Goal: Task Accomplishment & Management: Manage account settings

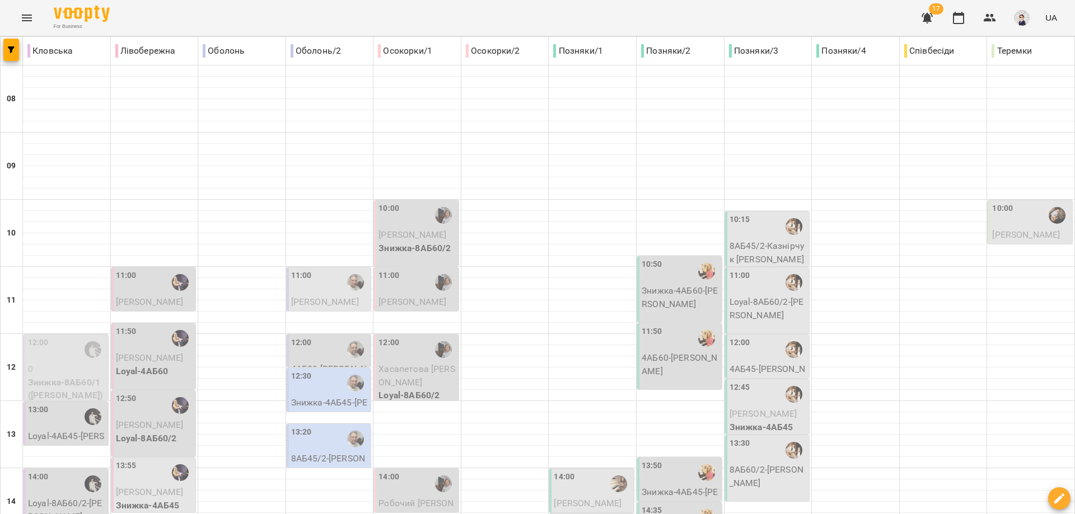
click at [25, 20] on icon "Menu" at bounding box center [26, 17] width 13 height 13
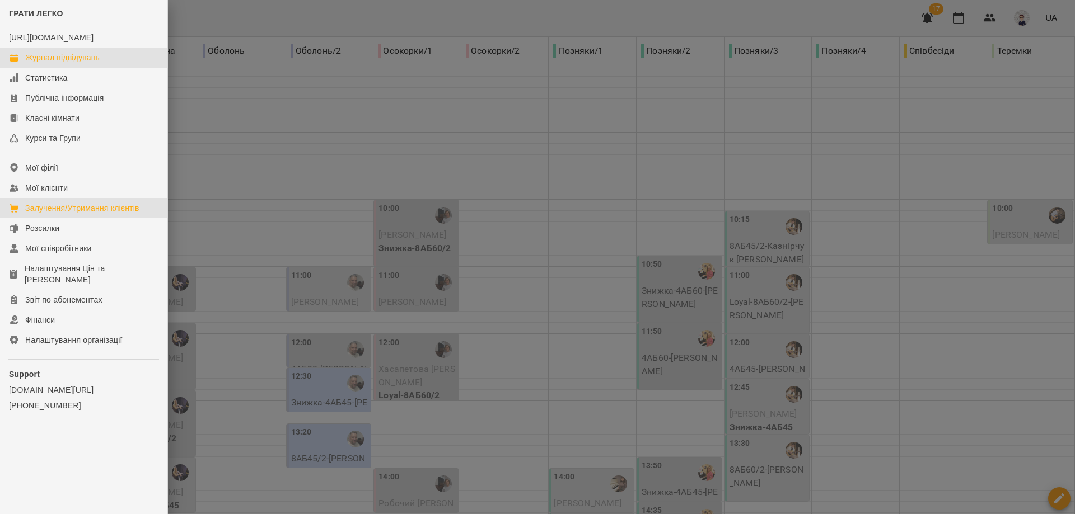
click at [75, 214] on div "Залучення/Утримання клієнтів" at bounding box center [82, 208] width 114 height 11
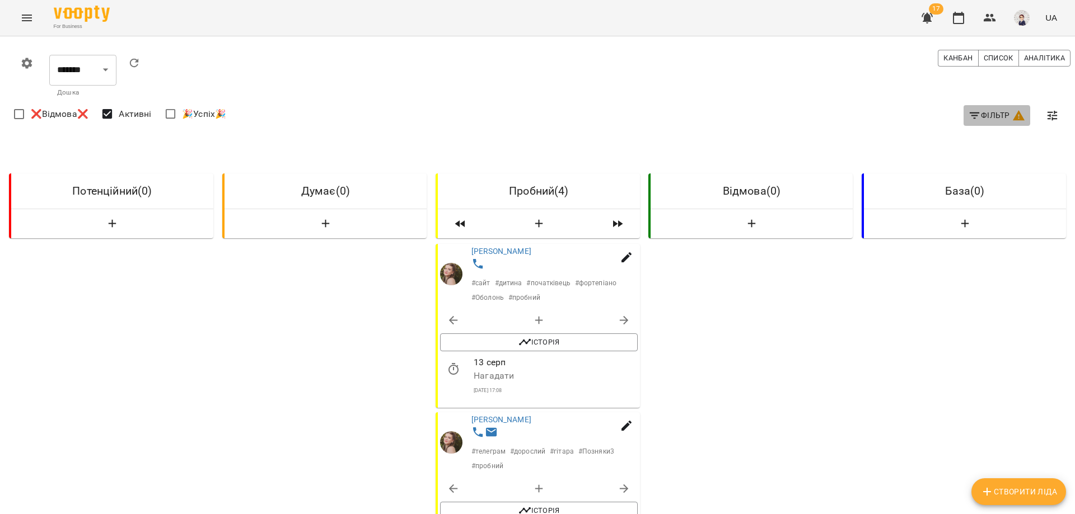
click at [969, 115] on icon "button" at bounding box center [974, 116] width 10 height 7
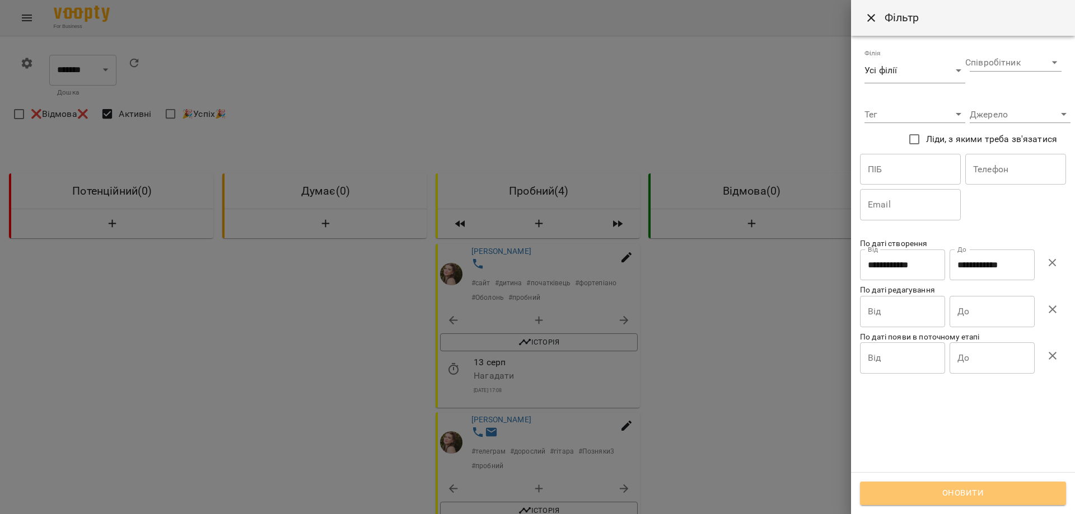
click at [942, 490] on span "Оновити" at bounding box center [962, 493] width 181 height 15
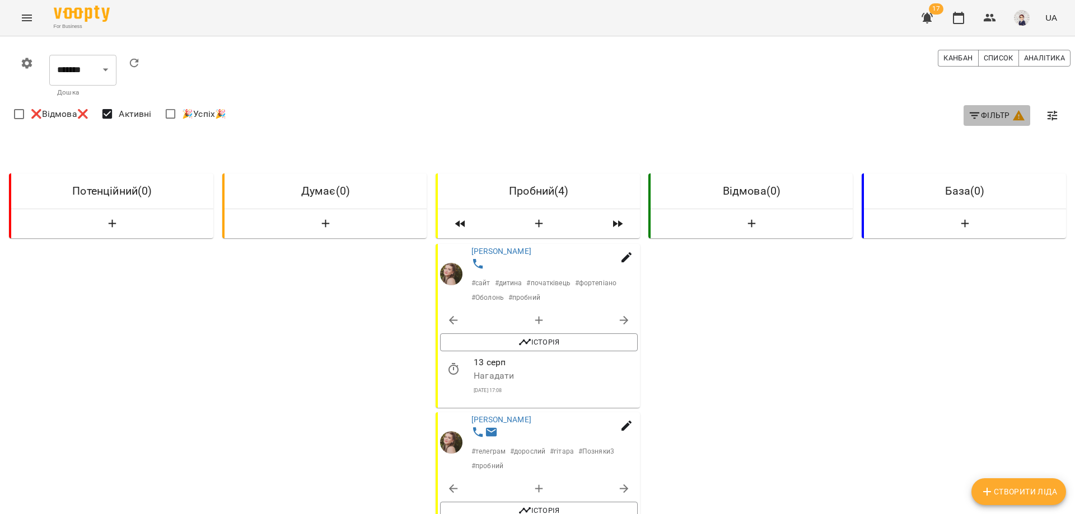
click at [973, 111] on span "Фільтр" at bounding box center [997, 115] width 58 height 13
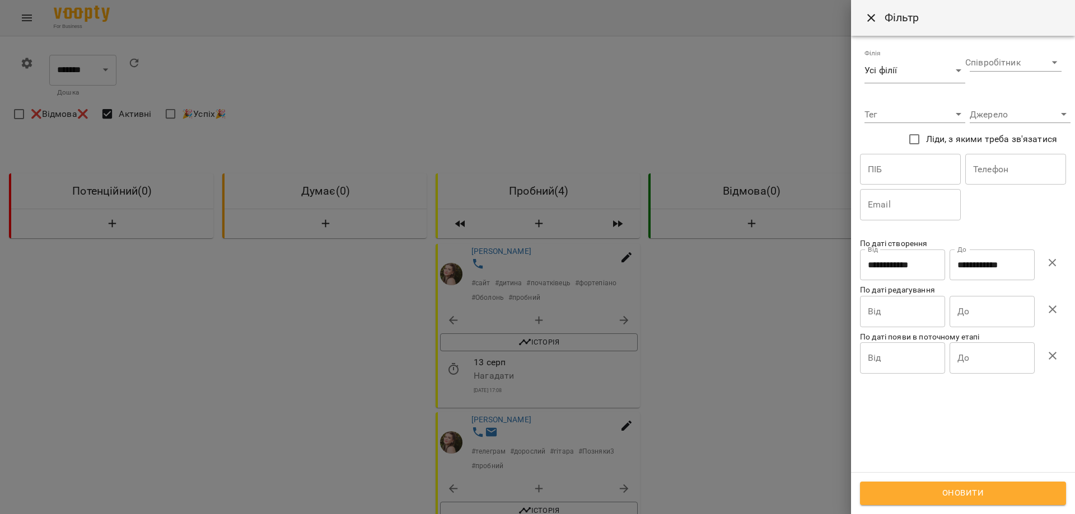
click at [881, 266] on input "**********" at bounding box center [902, 265] width 85 height 31
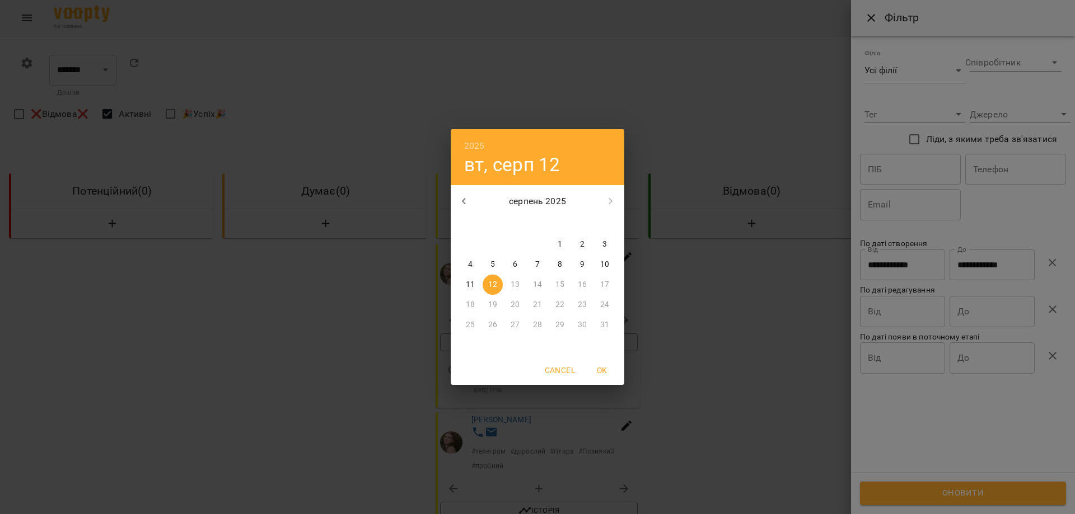
click at [476, 285] on span "11" at bounding box center [470, 284] width 20 height 11
type input "**********"
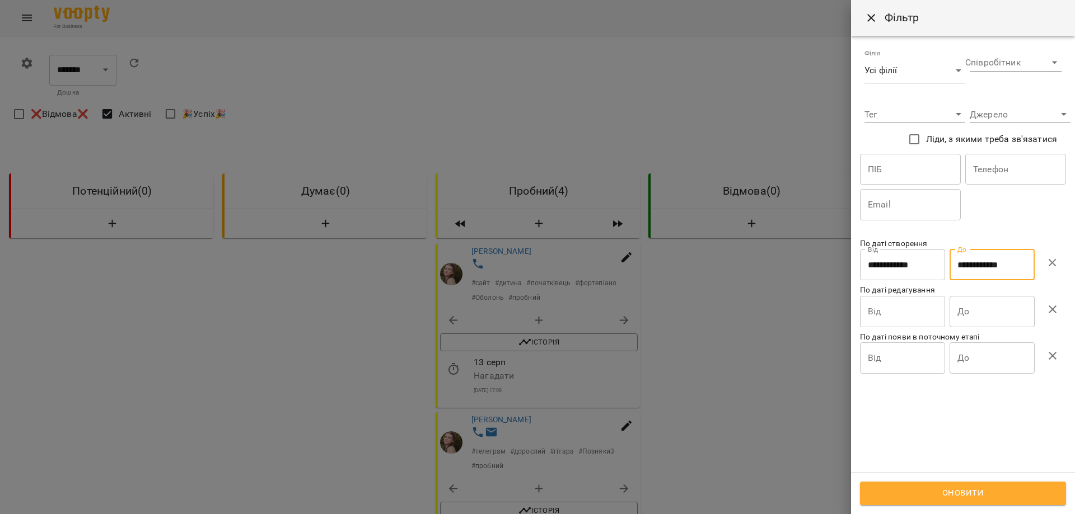
click at [983, 269] on input "**********" at bounding box center [991, 265] width 85 height 31
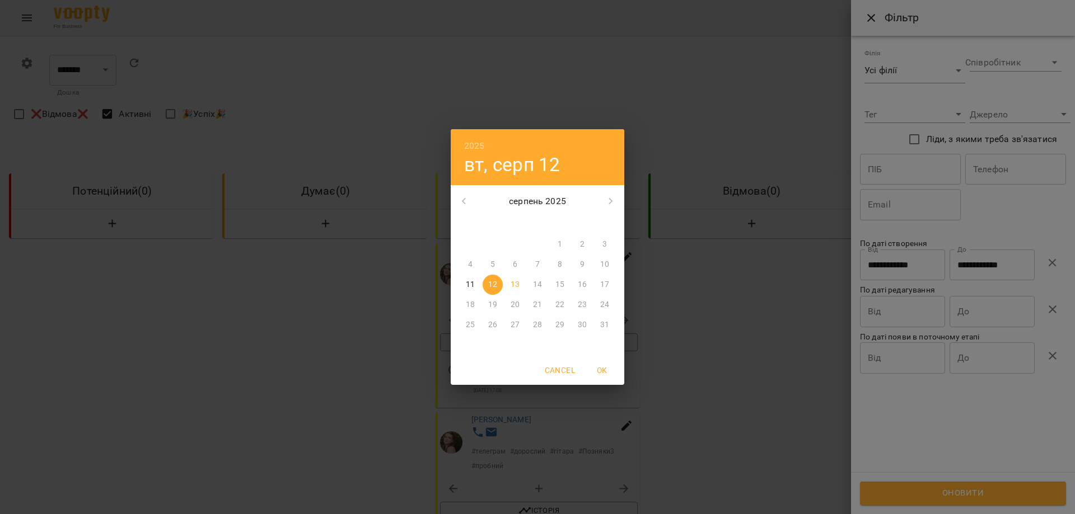
click at [473, 288] on p "11" at bounding box center [470, 284] width 9 height 11
type input "**********"
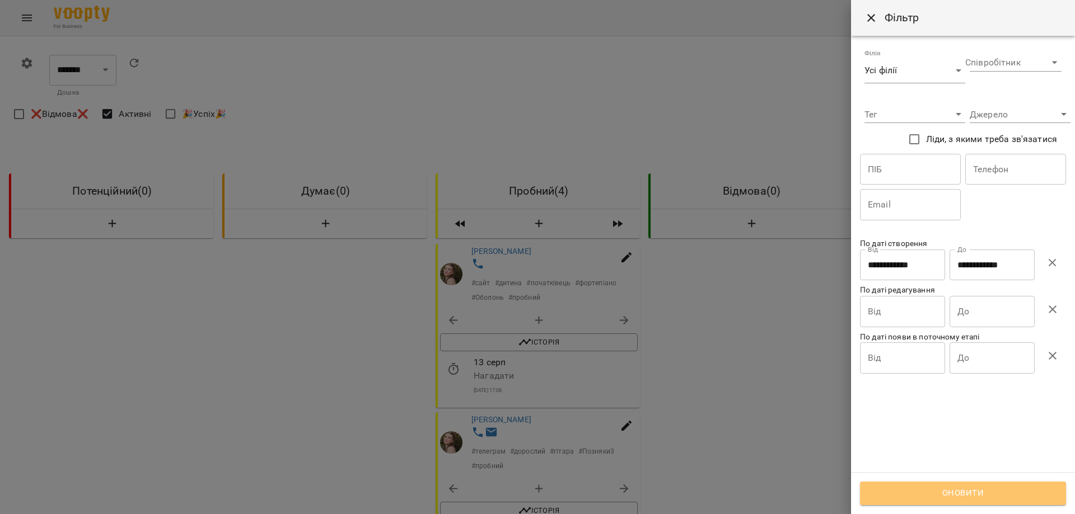
click at [947, 489] on span "Оновити" at bounding box center [962, 493] width 181 height 15
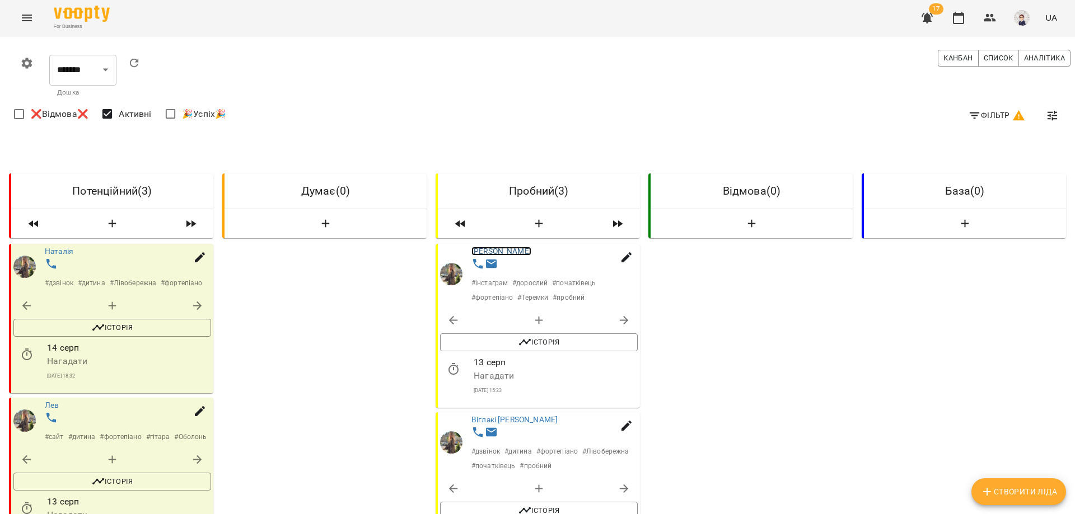
click at [488, 251] on link "[PERSON_NAME]" at bounding box center [501, 251] width 60 height 9
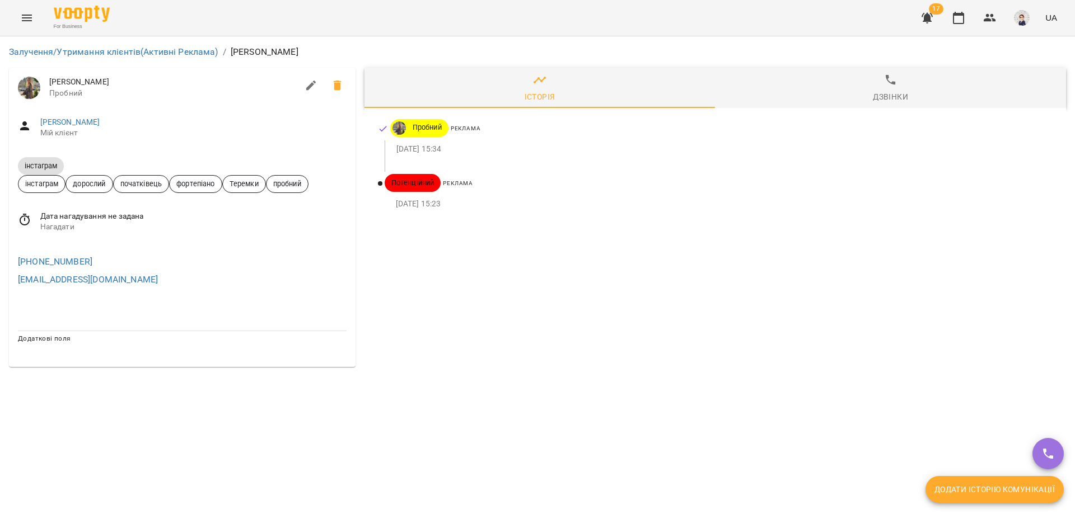
click at [77, 83] on span "[PERSON_NAME]" at bounding box center [173, 82] width 249 height 11
click at [64, 123] on link "[PERSON_NAME]" at bounding box center [70, 122] width 60 height 9
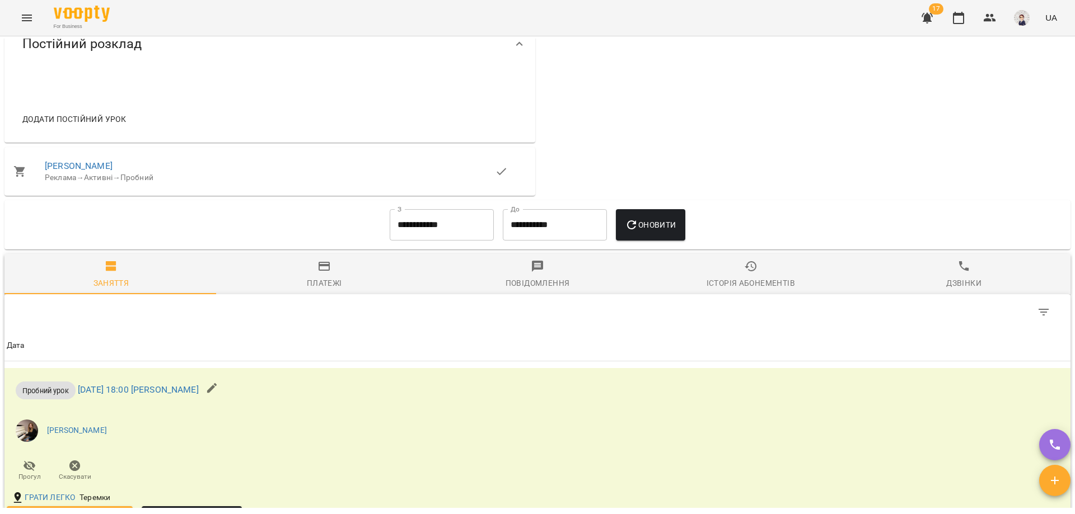
scroll to position [672, 0]
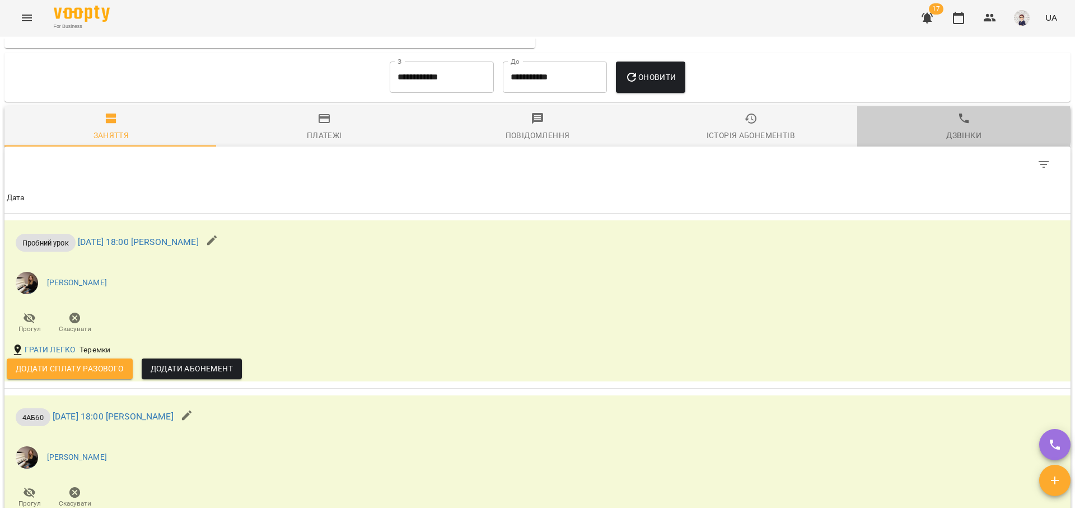
click at [949, 135] on span "Дзвінки" at bounding box center [964, 127] width 200 height 30
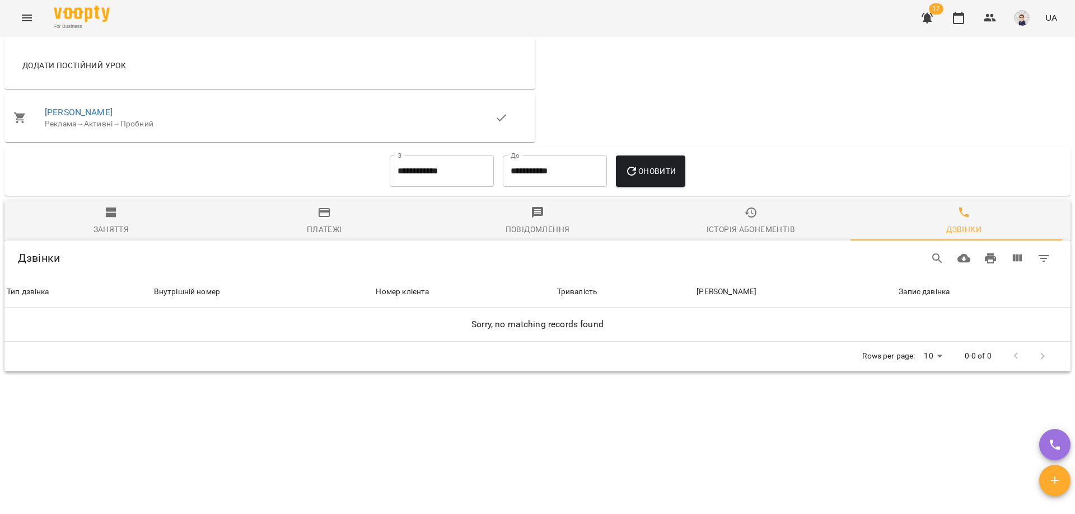
scroll to position [593, 0]
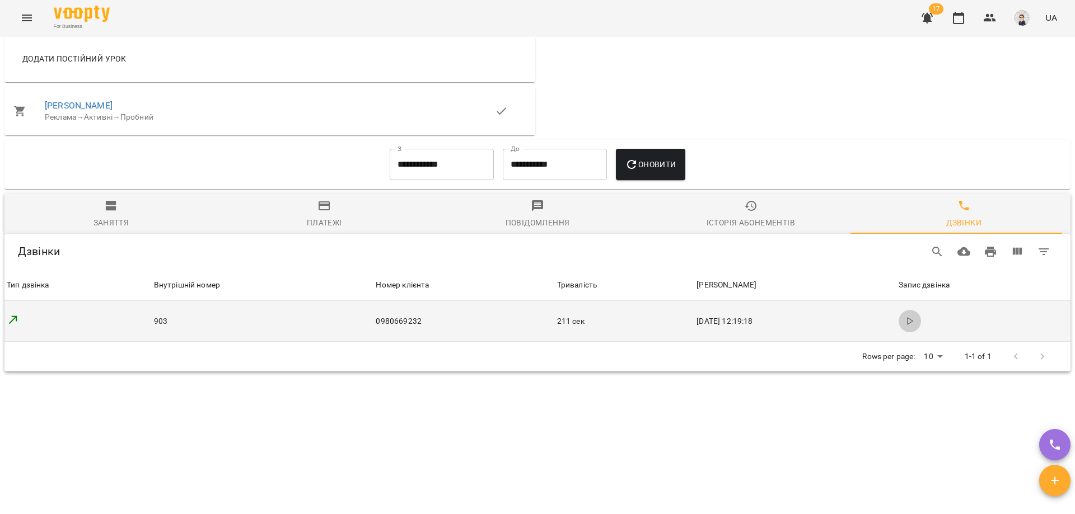
click at [905, 323] on icon "button" at bounding box center [909, 321] width 9 height 9
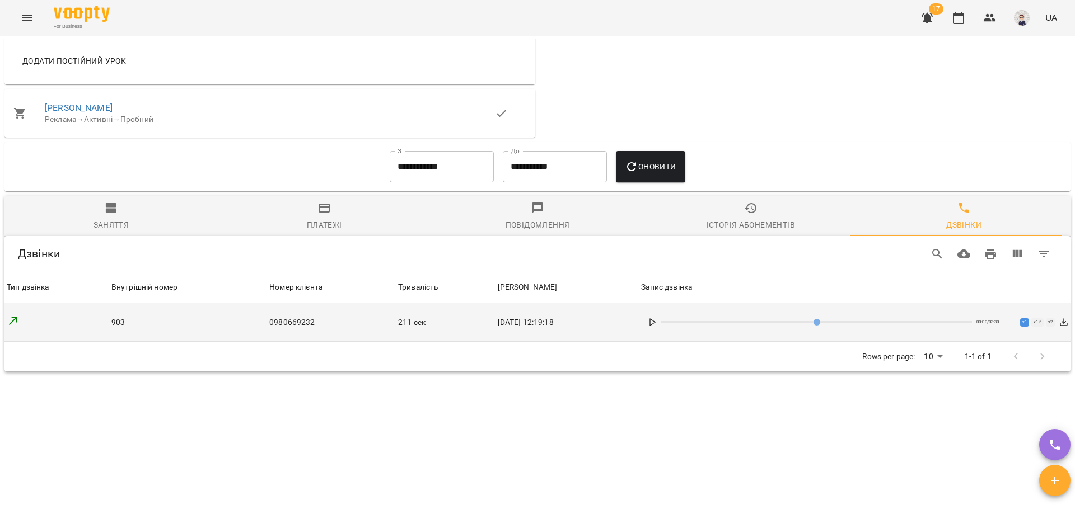
click at [657, 322] on icon at bounding box center [652, 322] width 9 height 9
drag, startPoint x: 678, startPoint y: 322, endPoint x: 668, endPoint y: 323, distance: 10.1
click at [668, 323] on input "range" at bounding box center [816, 322] width 311 height 2
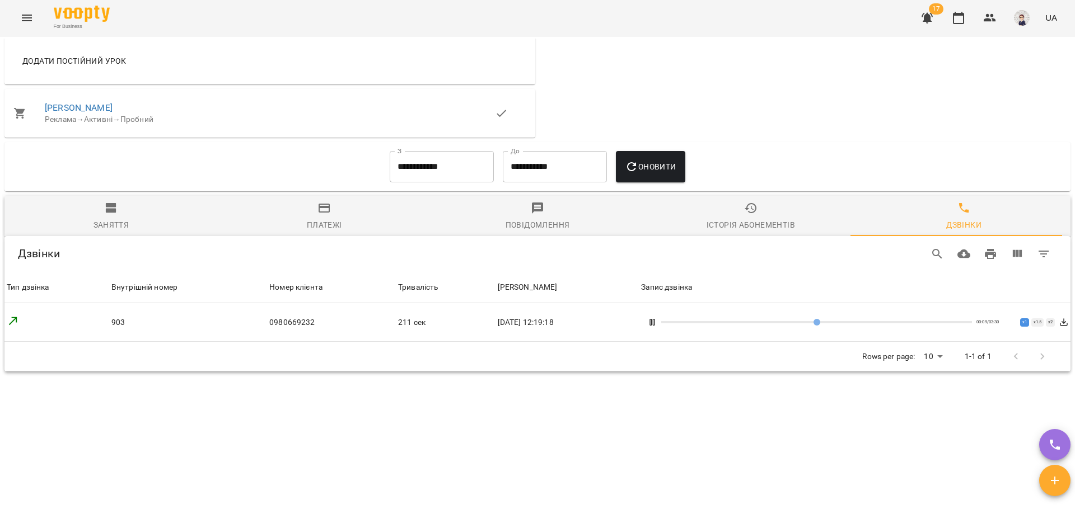
click at [657, 324] on icon at bounding box center [652, 322] width 9 height 9
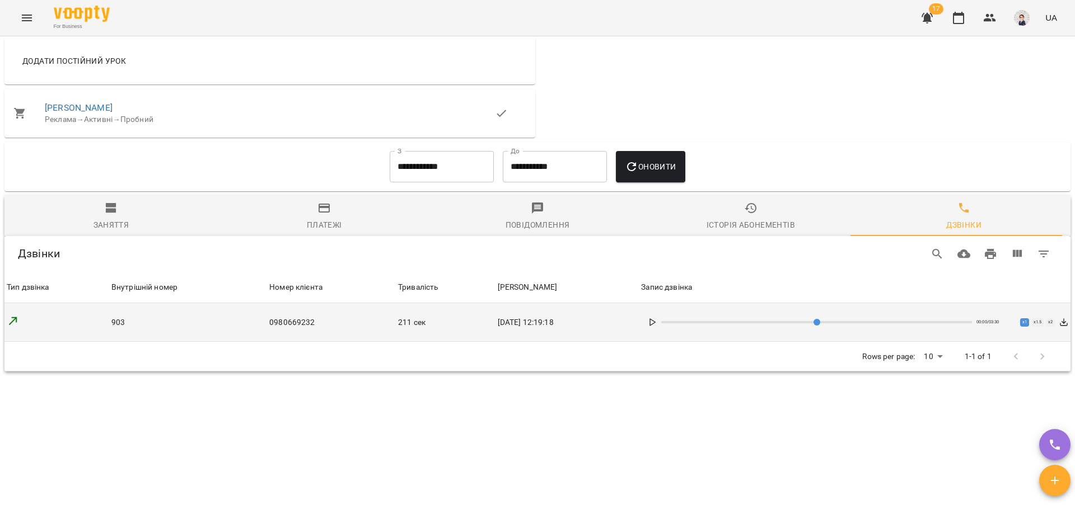
drag, startPoint x: 686, startPoint y: 320, endPoint x: 671, endPoint y: 322, distance: 15.3
click at [671, 322] on input "range" at bounding box center [816, 322] width 311 height 2
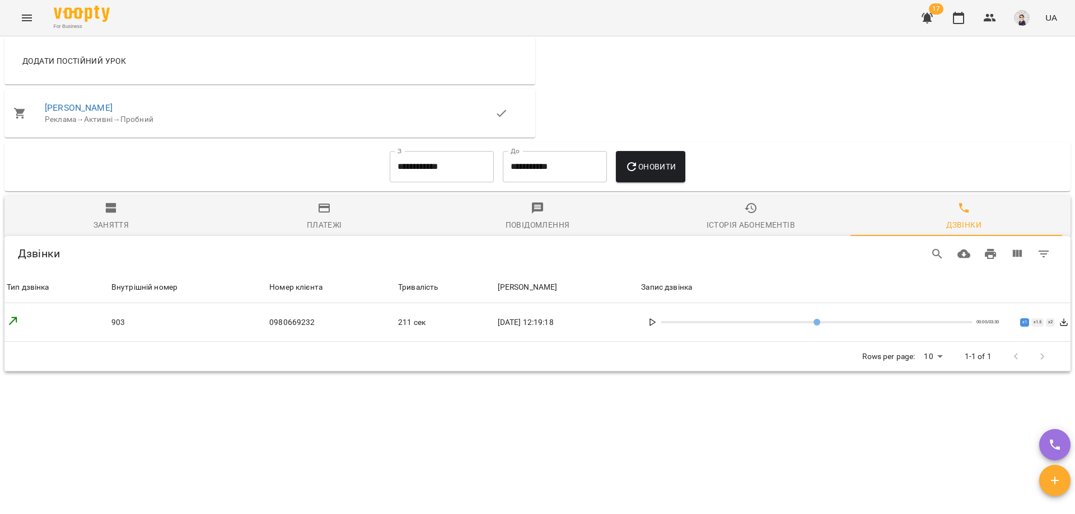
click at [657, 319] on icon at bounding box center [652, 322] width 9 height 9
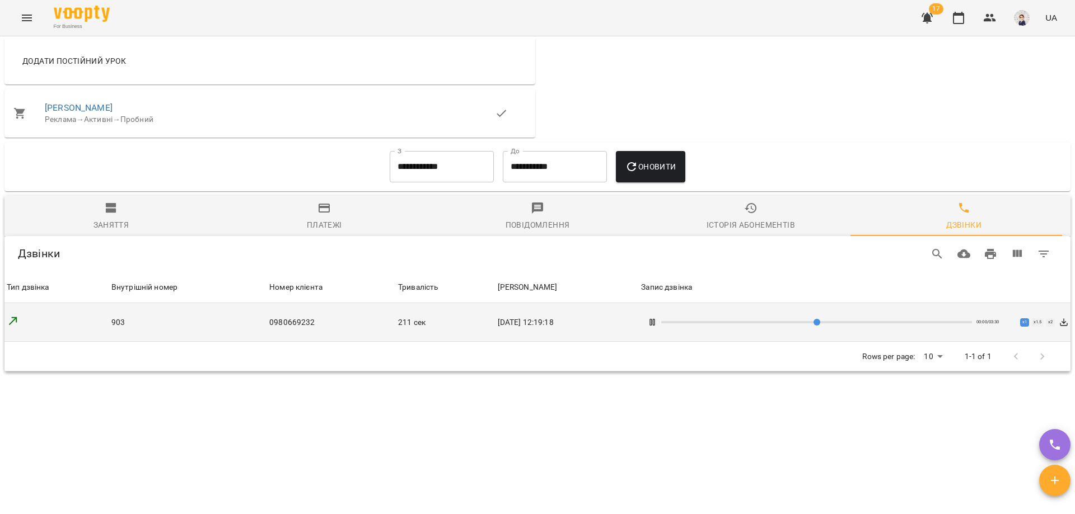
drag, startPoint x: 681, startPoint y: 324, endPoint x: 670, endPoint y: 324, distance: 11.2
click at [670, 324] on input "range" at bounding box center [816, 322] width 311 height 2
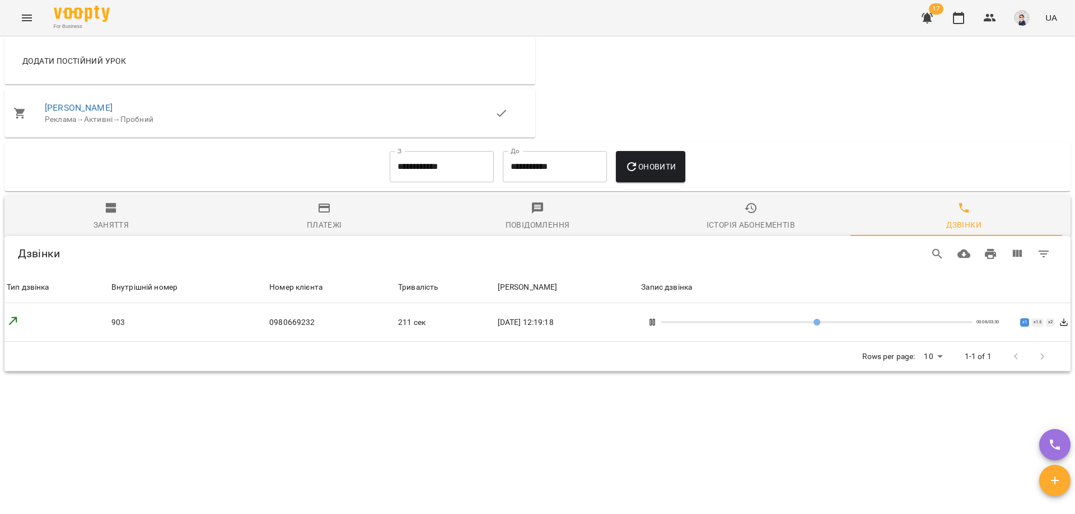
click at [652, 324] on rect at bounding box center [651, 323] width 2 height 6
type input "*"
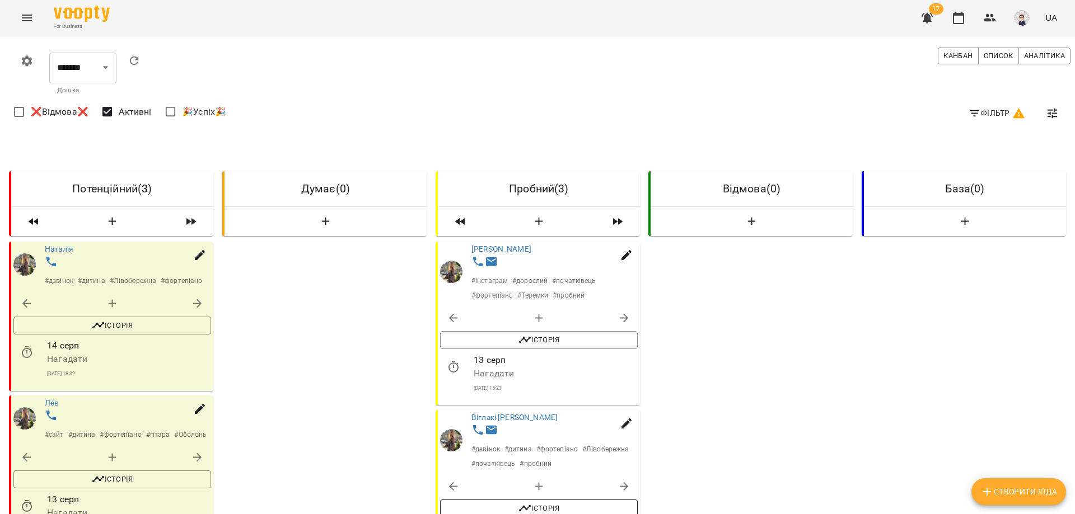
scroll to position [168, 0]
click at [506, 413] on link "Віглакі [PERSON_NAME]" at bounding box center [514, 417] width 86 height 9
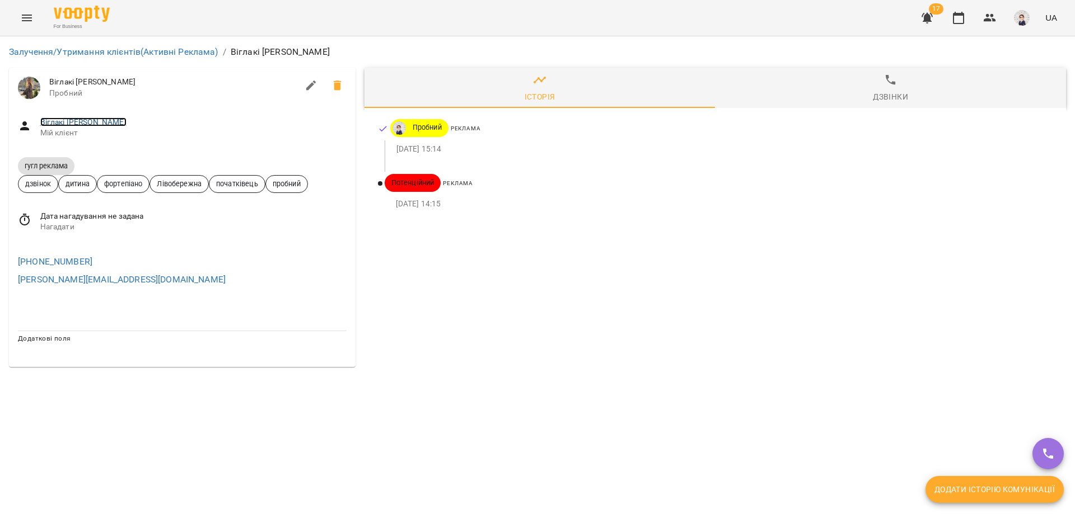
click at [59, 120] on link "Віглакі [PERSON_NAME]" at bounding box center [83, 122] width 86 height 9
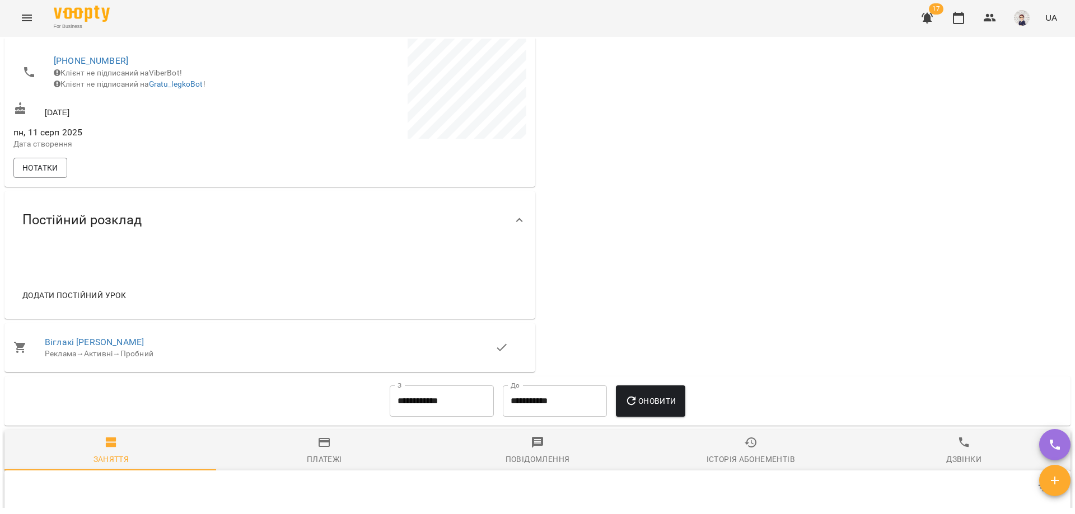
scroll to position [448, 0]
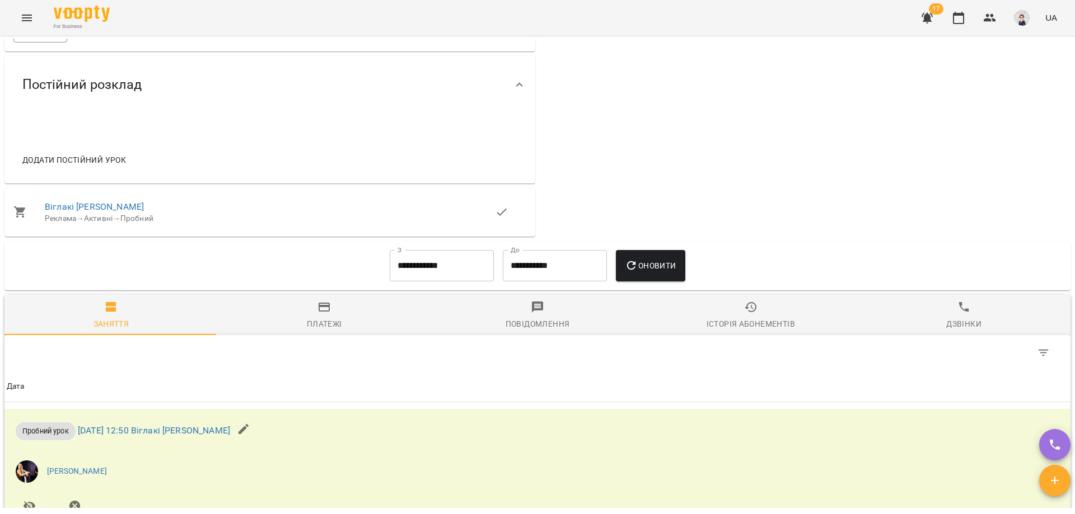
click at [958, 331] on div "Дзвінки" at bounding box center [963, 323] width 35 height 13
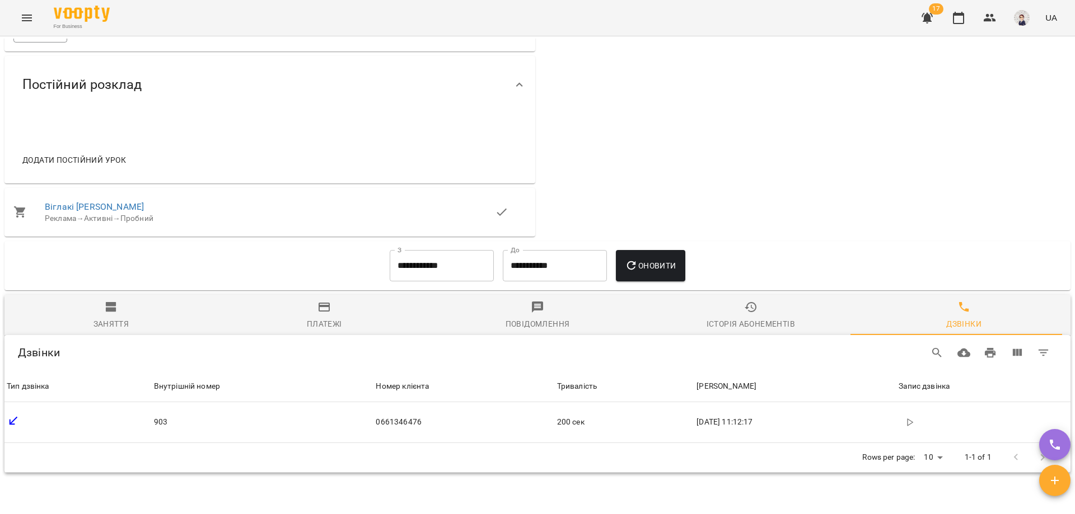
scroll to position [558, 0]
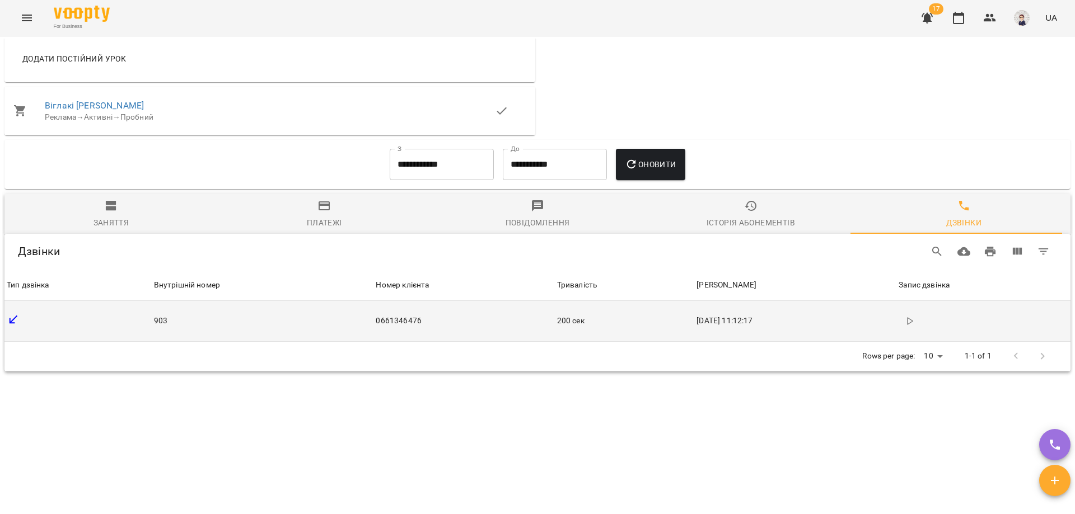
click at [905, 323] on icon "button" at bounding box center [909, 321] width 9 height 9
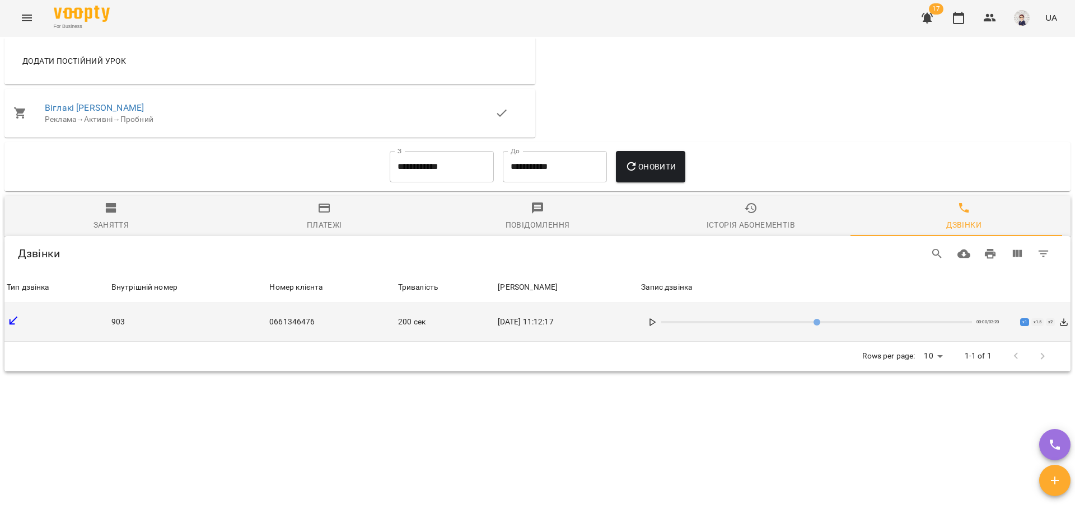
scroll to position [556, 0]
click at [657, 324] on icon at bounding box center [652, 322] width 9 height 9
click at [655, 324] on rect at bounding box center [654, 323] width 2 height 6
click at [657, 324] on icon at bounding box center [652, 322] width 9 height 9
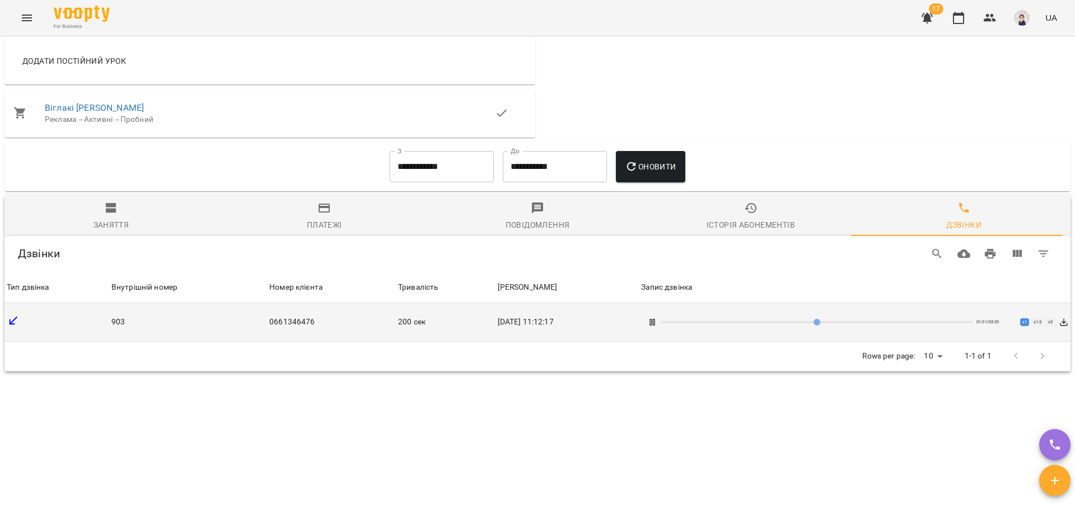
type input "**"
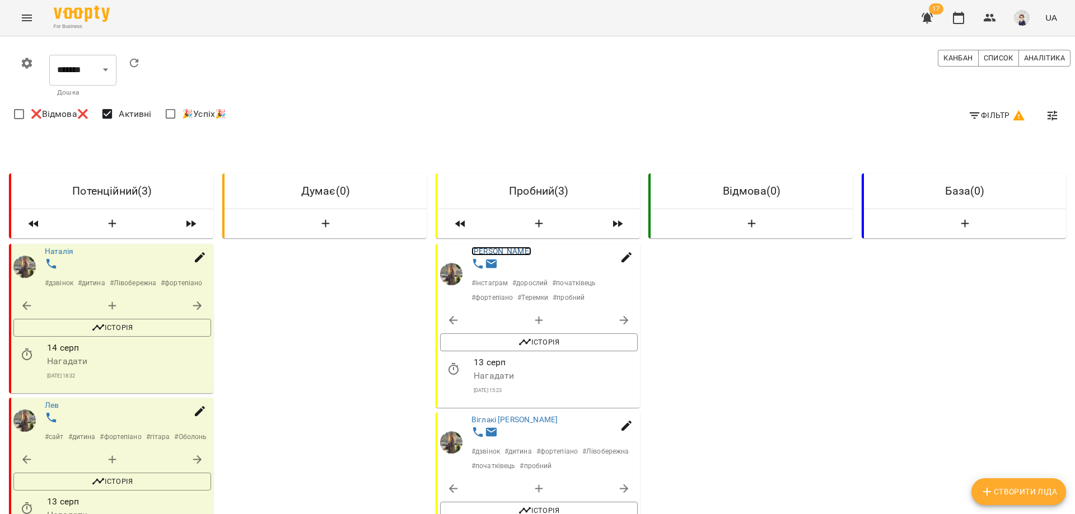
click at [484, 249] on link "[PERSON_NAME]" at bounding box center [501, 251] width 60 height 9
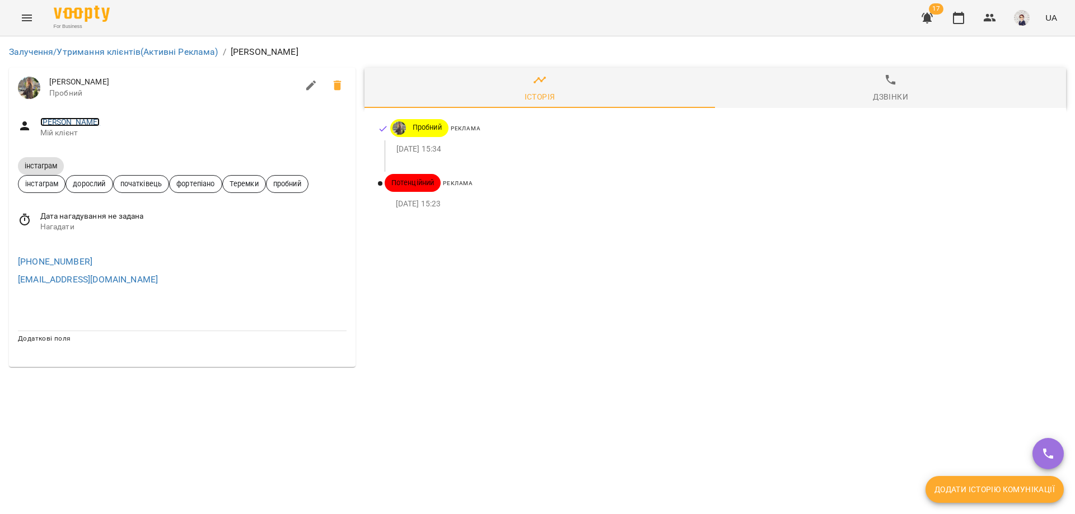
click at [56, 124] on link "[PERSON_NAME]" at bounding box center [70, 122] width 60 height 9
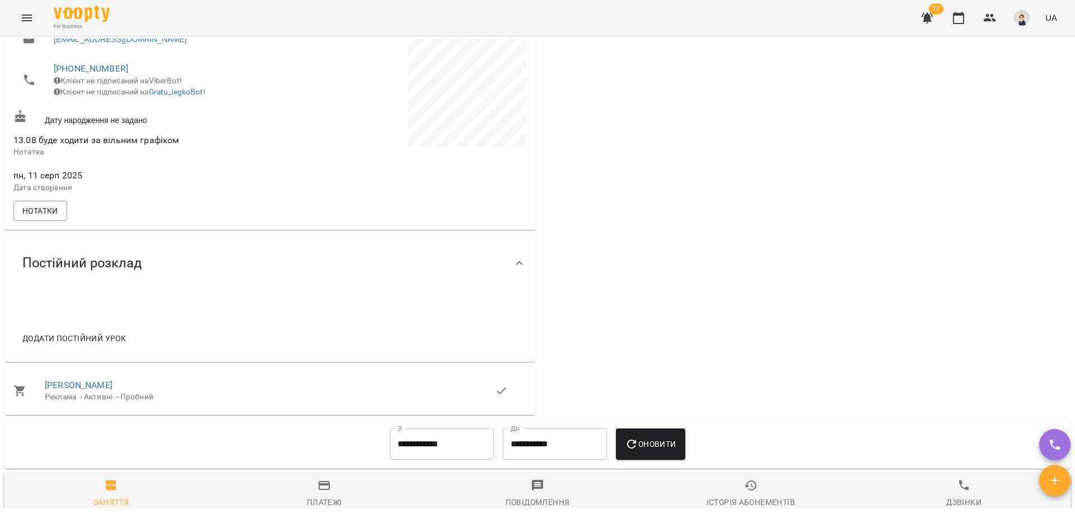
scroll to position [448, 0]
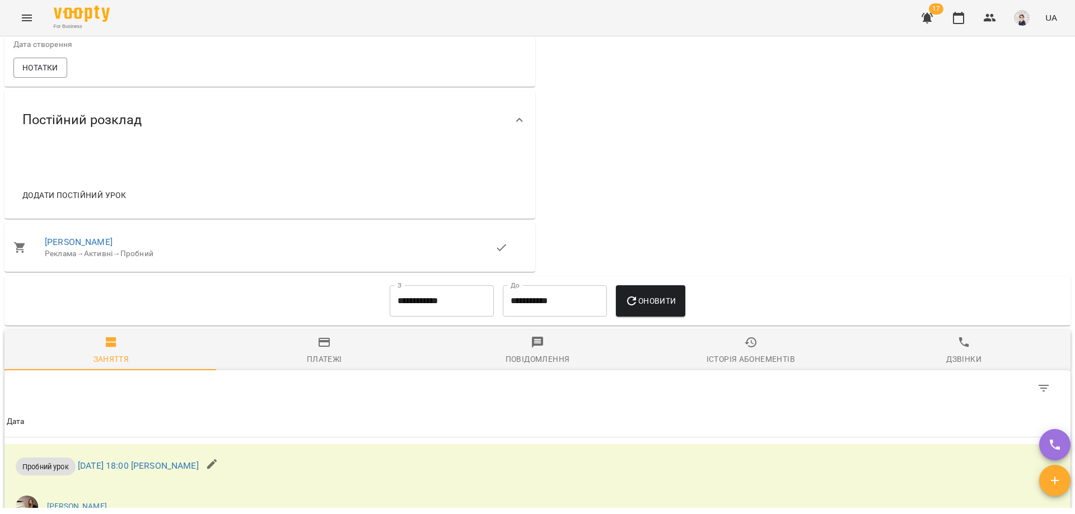
click at [962, 360] on span "Дзвінки" at bounding box center [964, 351] width 200 height 30
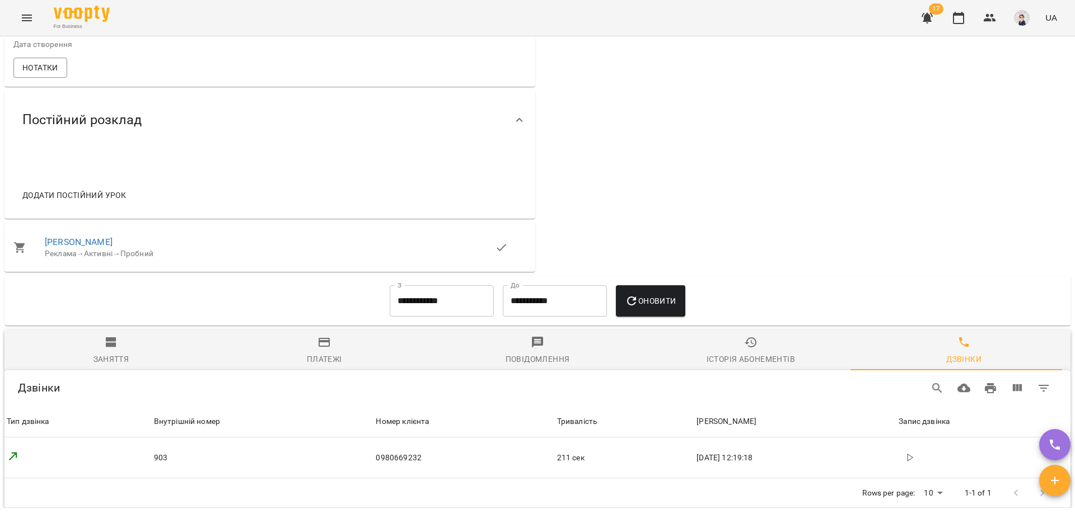
scroll to position [593, 0]
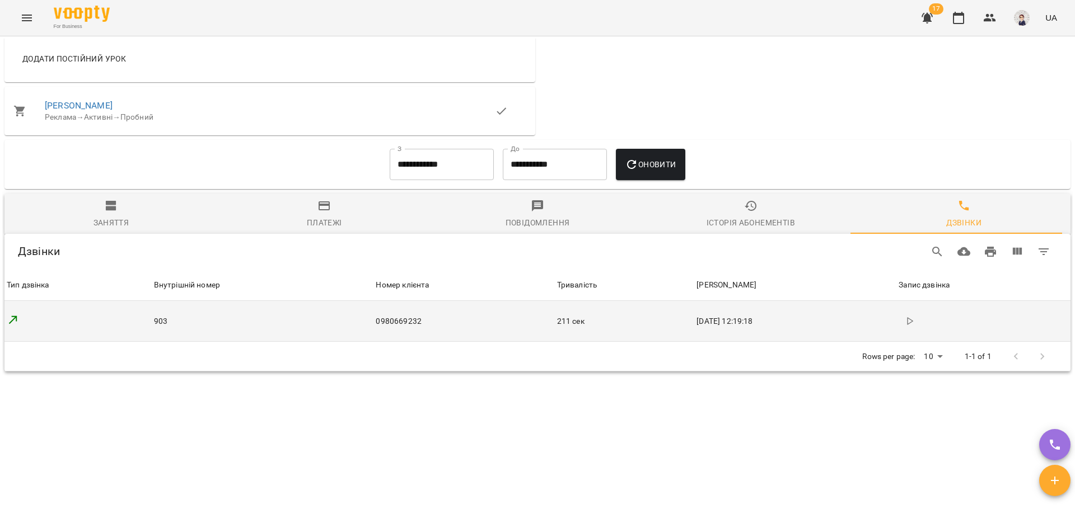
click at [905, 324] on icon "button" at bounding box center [909, 321] width 9 height 9
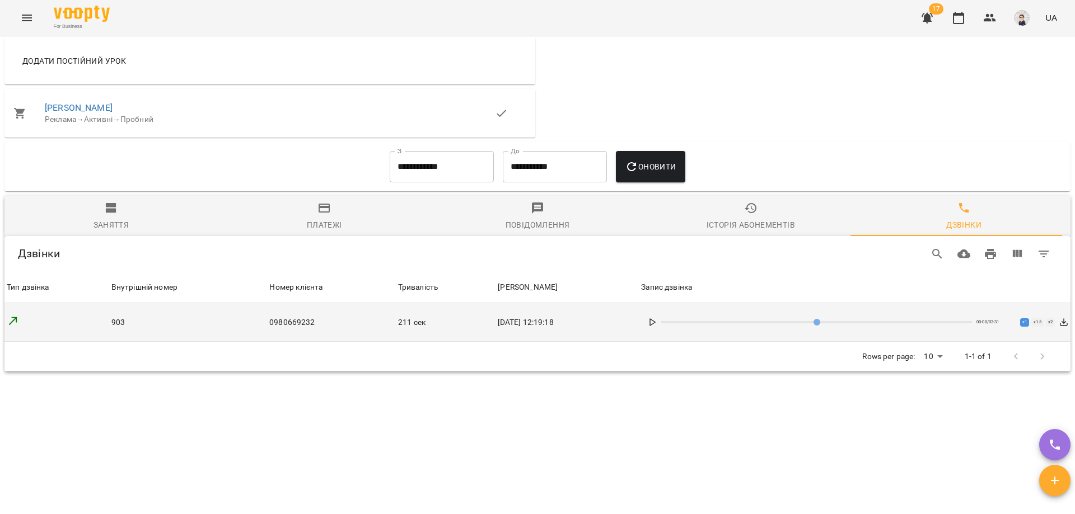
scroll to position [591, 0]
click at [657, 324] on icon at bounding box center [652, 322] width 9 height 9
click at [652, 324] on rect at bounding box center [651, 323] width 2 height 6
click at [657, 322] on icon at bounding box center [652, 322] width 9 height 9
click at [682, 324] on input "range" at bounding box center [816, 322] width 311 height 2
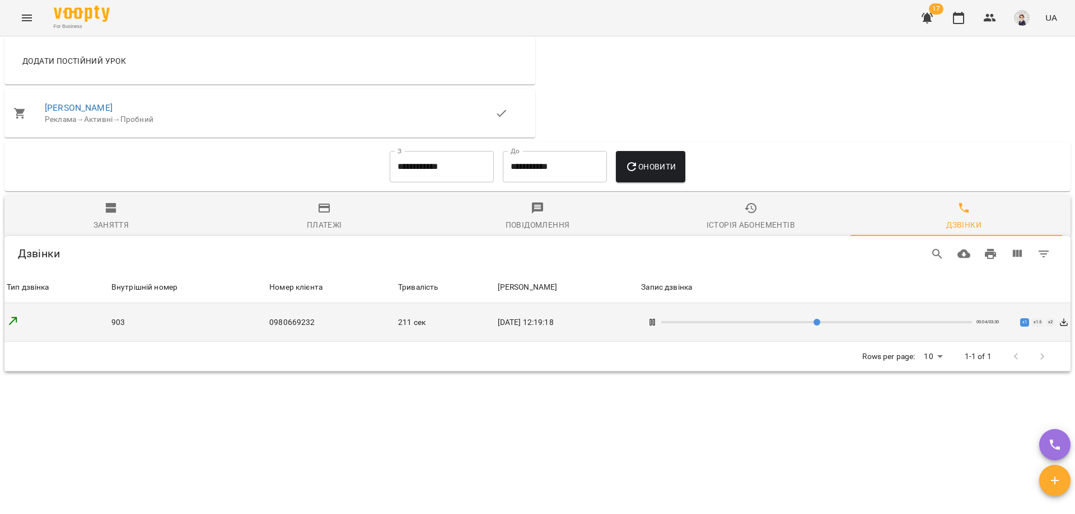
click at [679, 323] on input "range" at bounding box center [816, 322] width 311 height 2
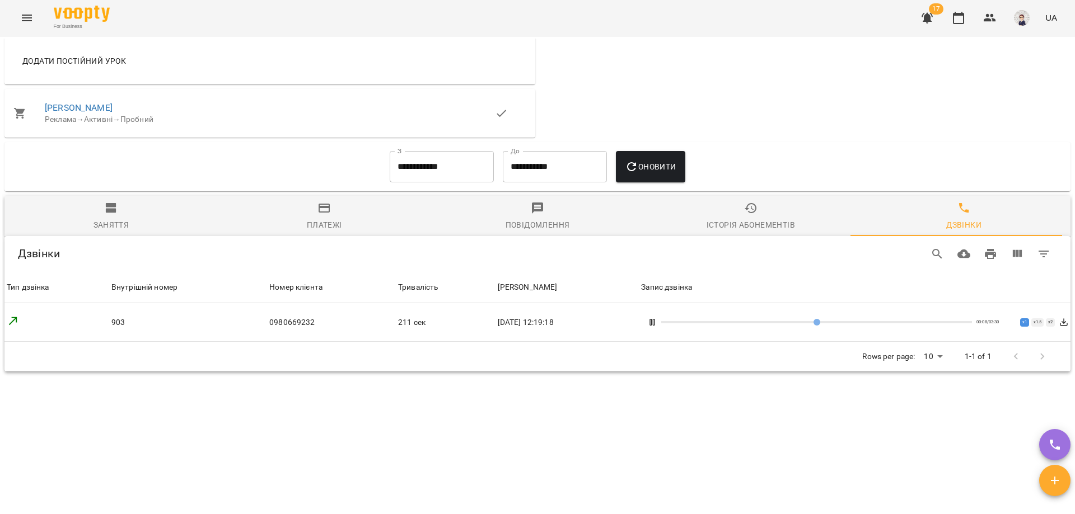
click at [655, 324] on rect at bounding box center [654, 323] width 2 height 6
click at [655, 324] on polygon at bounding box center [652, 322] width 5 height 7
click at [655, 324] on rect at bounding box center [654, 323] width 2 height 6
click at [657, 323] on icon at bounding box center [652, 322] width 9 height 9
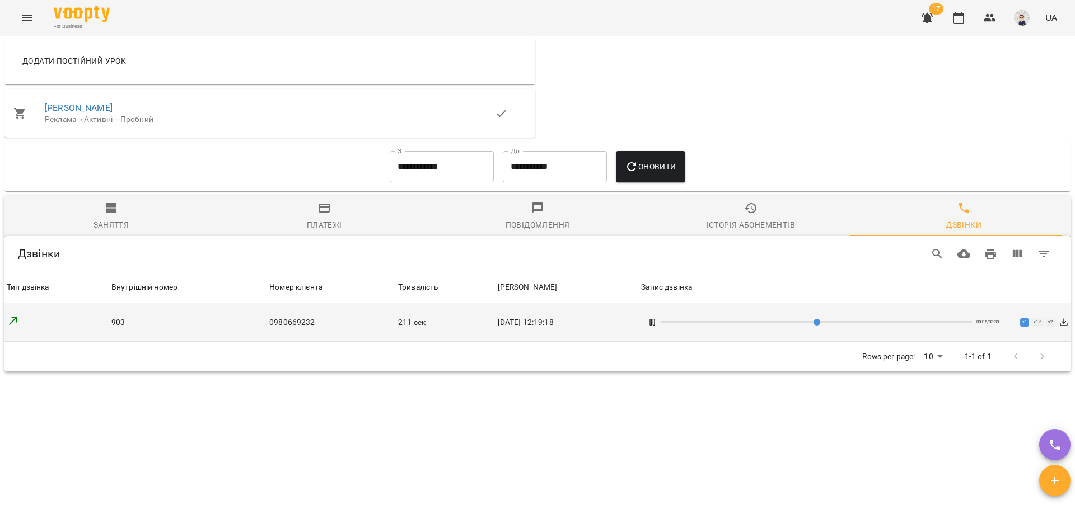
click at [682, 324] on input "range" at bounding box center [816, 322] width 311 height 2
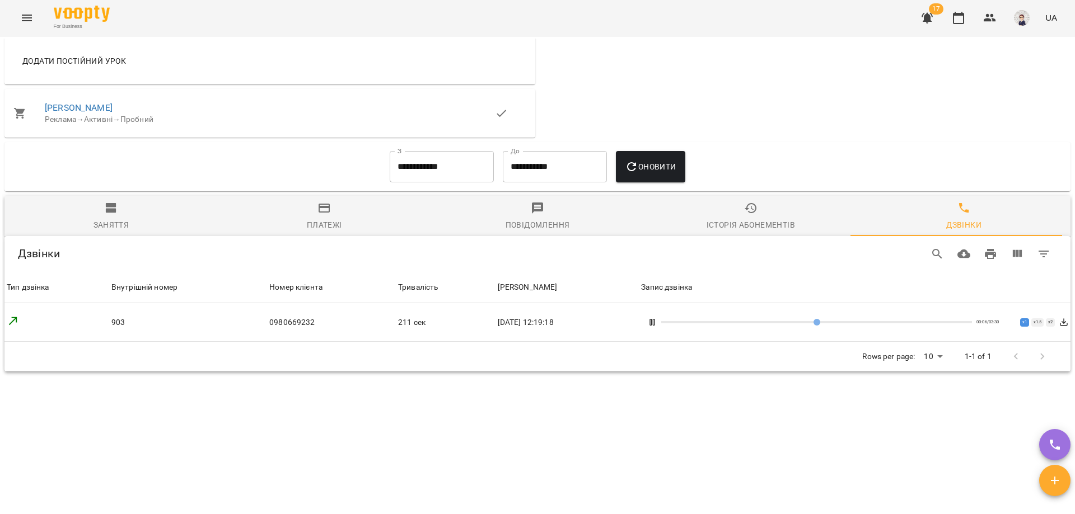
click at [657, 322] on icon at bounding box center [652, 322] width 9 height 9
click at [655, 322] on rect at bounding box center [654, 323] width 2 height 6
click at [655, 322] on polygon at bounding box center [652, 322] width 5 height 7
click at [655, 321] on rect at bounding box center [654, 323] width 2 height 6
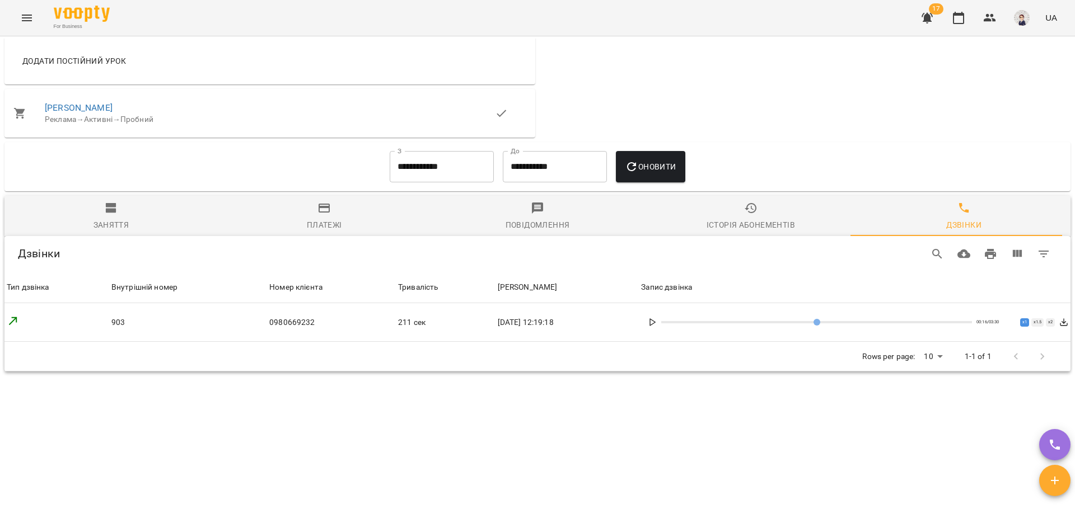
click at [657, 322] on icon at bounding box center [652, 322] width 9 height 9
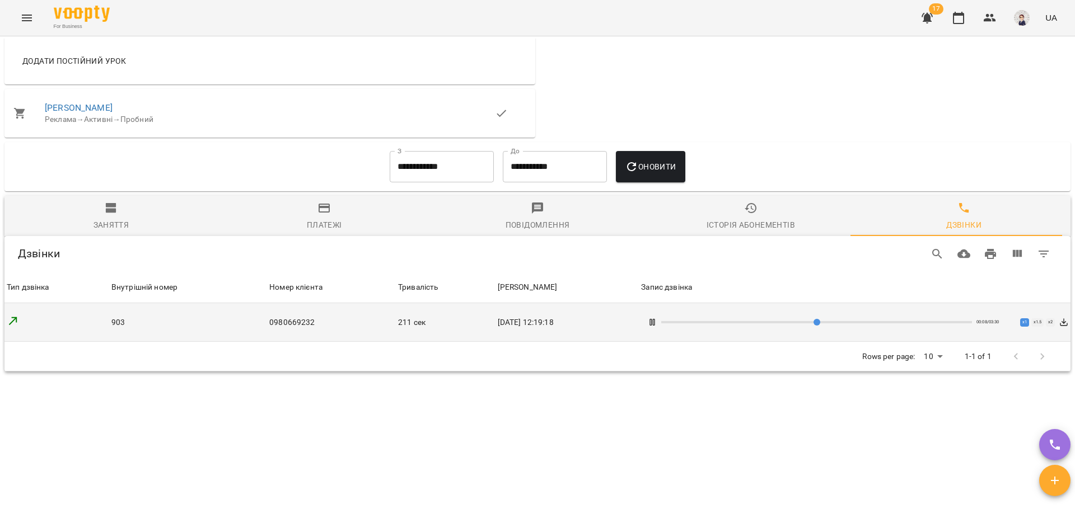
drag, startPoint x: 694, startPoint y: 324, endPoint x: 684, endPoint y: 325, distance: 10.1
click at [684, 324] on input "range" at bounding box center [816, 322] width 311 height 2
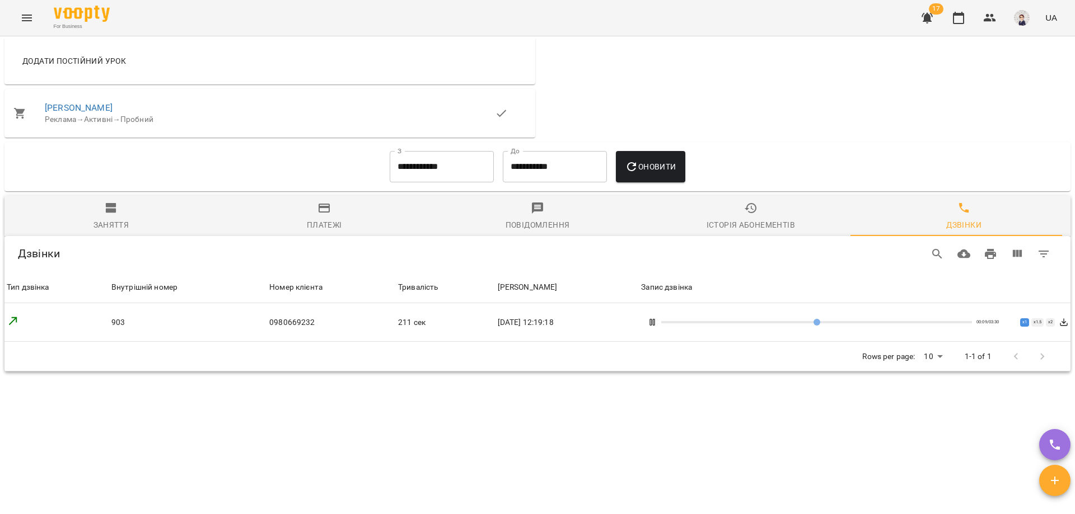
click at [657, 321] on icon at bounding box center [652, 322] width 9 height 9
click at [657, 322] on icon at bounding box center [652, 322] width 9 height 9
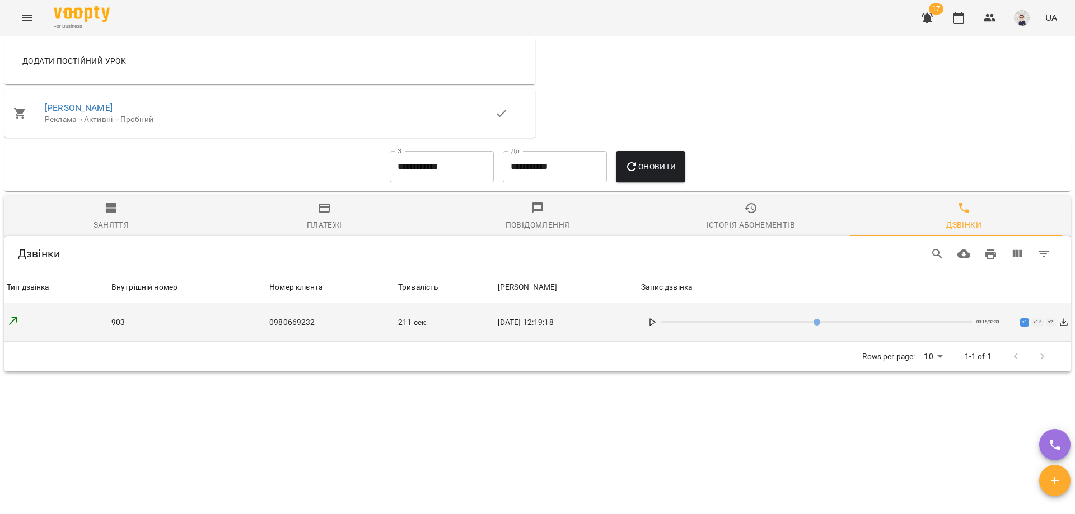
click at [664, 327] on div "00:15 / 03:30 x 1 x 1.5 x 2" at bounding box center [854, 322] width 427 height 20
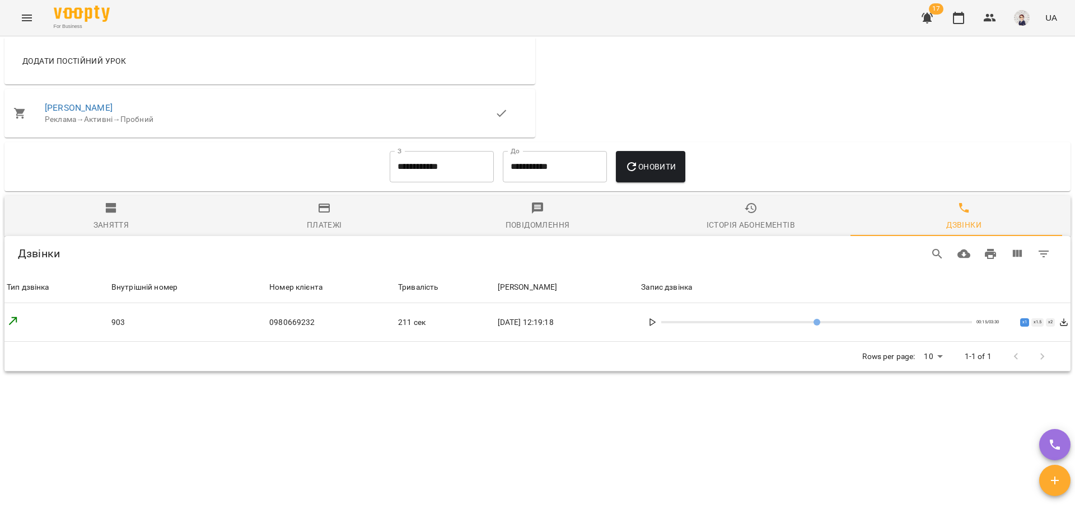
click at [657, 324] on icon at bounding box center [652, 322] width 9 height 9
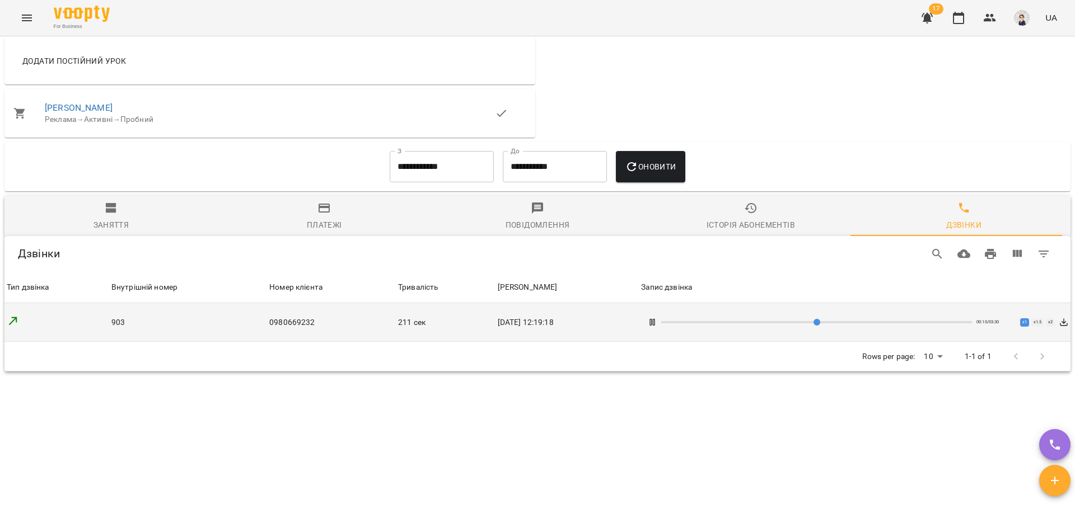
drag, startPoint x: 694, startPoint y: 319, endPoint x: 686, endPoint y: 321, distance: 8.2
click at [686, 321] on input "range" at bounding box center [816, 322] width 311 height 2
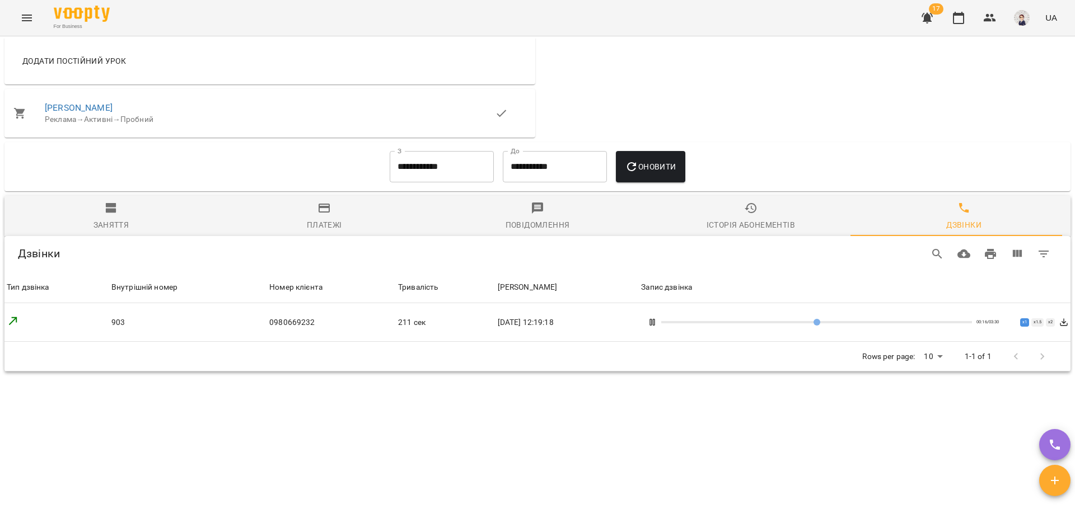
click at [655, 324] on rect at bounding box center [654, 323] width 2 height 6
click at [657, 322] on icon at bounding box center [652, 322] width 9 height 9
click at [652, 325] on rect at bounding box center [651, 323] width 2 height 6
click at [655, 324] on polygon at bounding box center [652, 322] width 5 height 7
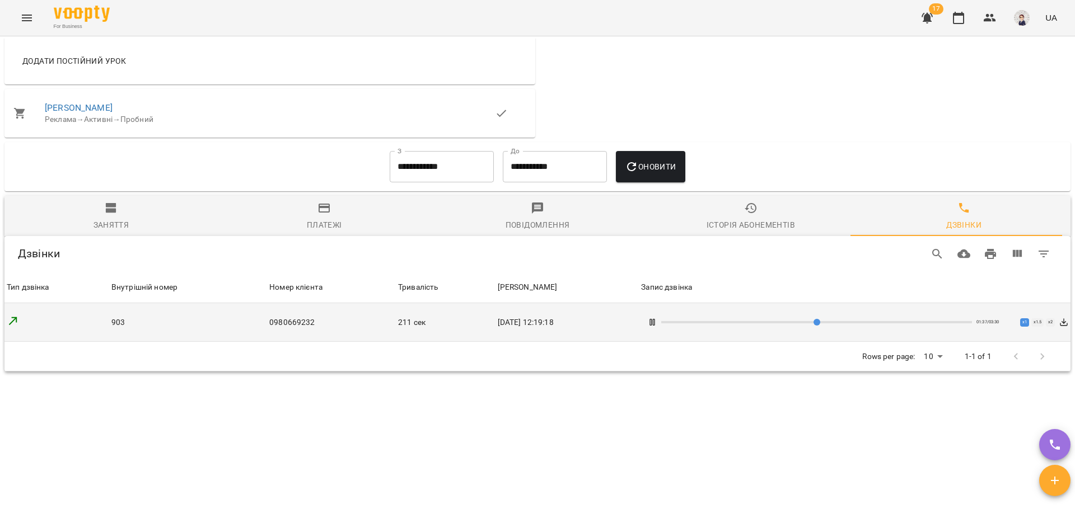
drag, startPoint x: 829, startPoint y: 326, endPoint x: 804, endPoint y: 329, distance: 24.3
click at [804, 324] on input "range" at bounding box center [816, 322] width 311 height 2
drag, startPoint x: 803, startPoint y: 324, endPoint x: 788, endPoint y: 324, distance: 15.1
click at [788, 324] on input "range" at bounding box center [816, 322] width 311 height 2
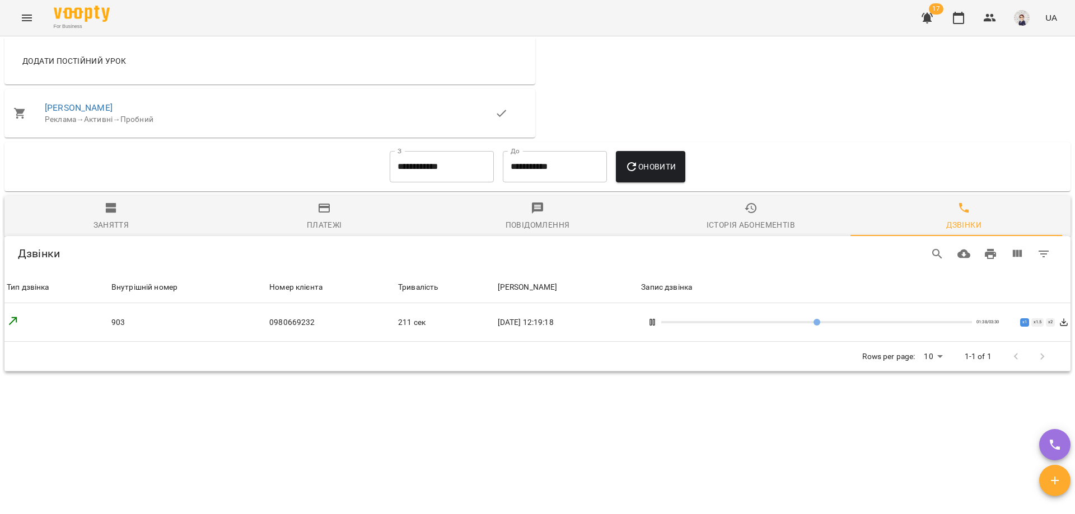
click at [655, 321] on rect at bounding box center [654, 323] width 2 height 6
click at [657, 321] on icon at bounding box center [652, 322] width 9 height 9
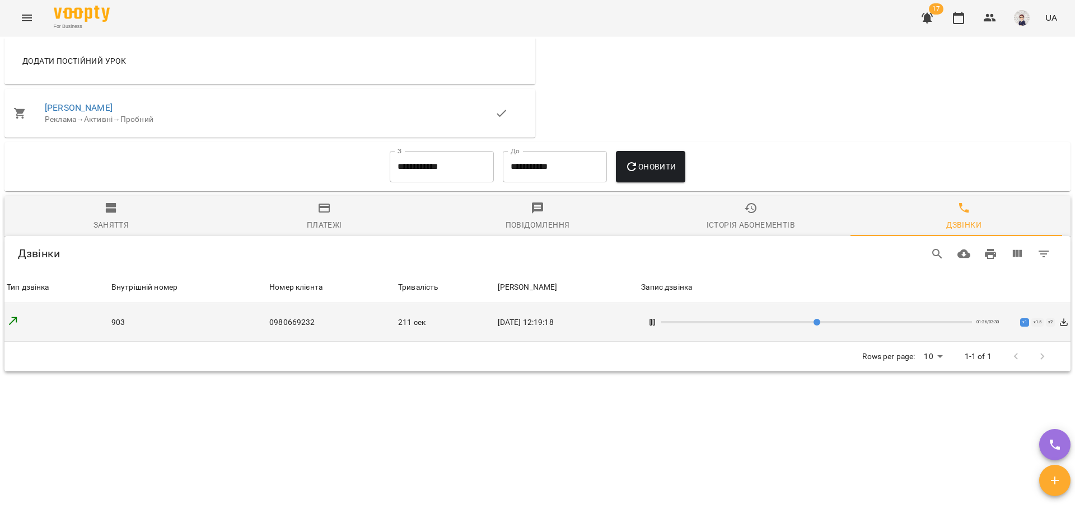
drag, startPoint x: 813, startPoint y: 324, endPoint x: 789, endPoint y: 325, distance: 24.1
click at [789, 324] on input "range" at bounding box center [816, 322] width 311 height 2
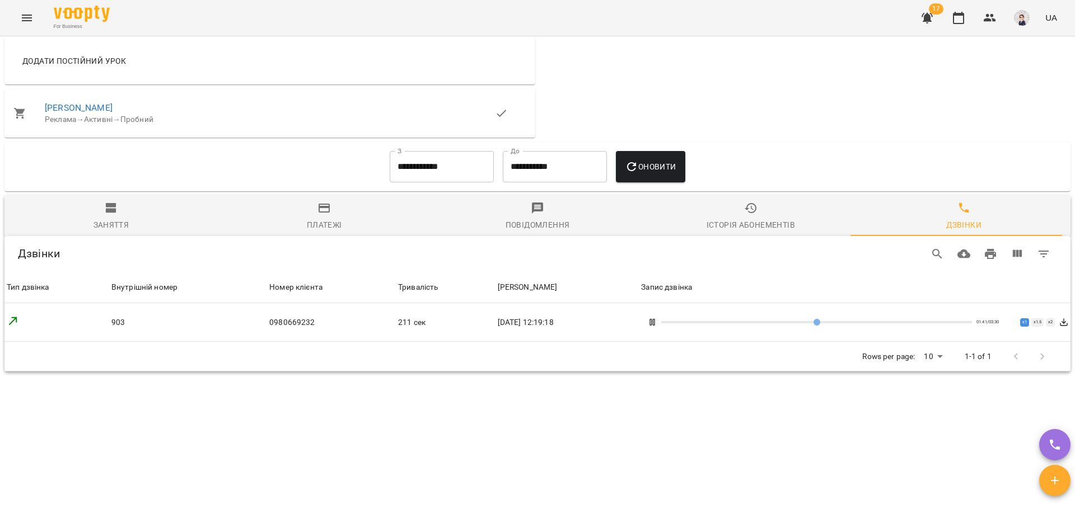
click at [652, 322] on rect at bounding box center [651, 323] width 2 height 6
click at [657, 323] on icon at bounding box center [652, 322] width 9 height 9
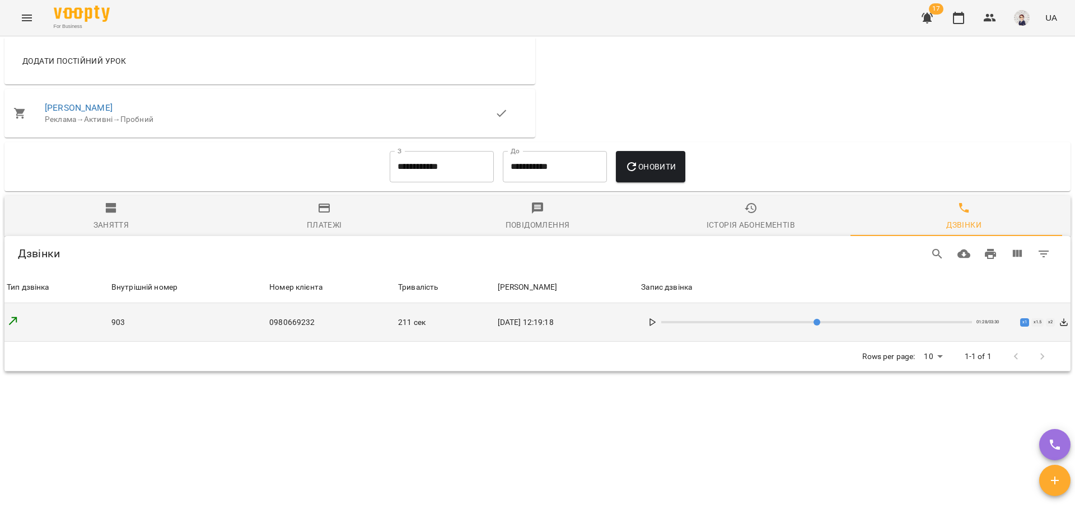
drag, startPoint x: 828, startPoint y: 322, endPoint x: 792, endPoint y: 324, distance: 35.9
click at [792, 324] on input "range" at bounding box center [816, 322] width 311 height 2
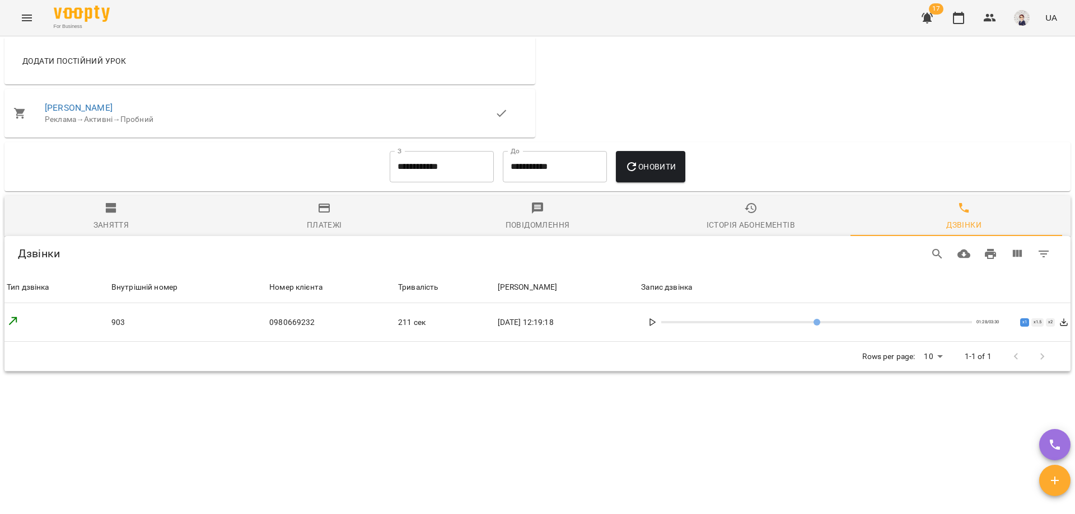
click at [657, 324] on icon at bounding box center [652, 322] width 9 height 9
click at [657, 323] on icon at bounding box center [652, 322] width 9 height 9
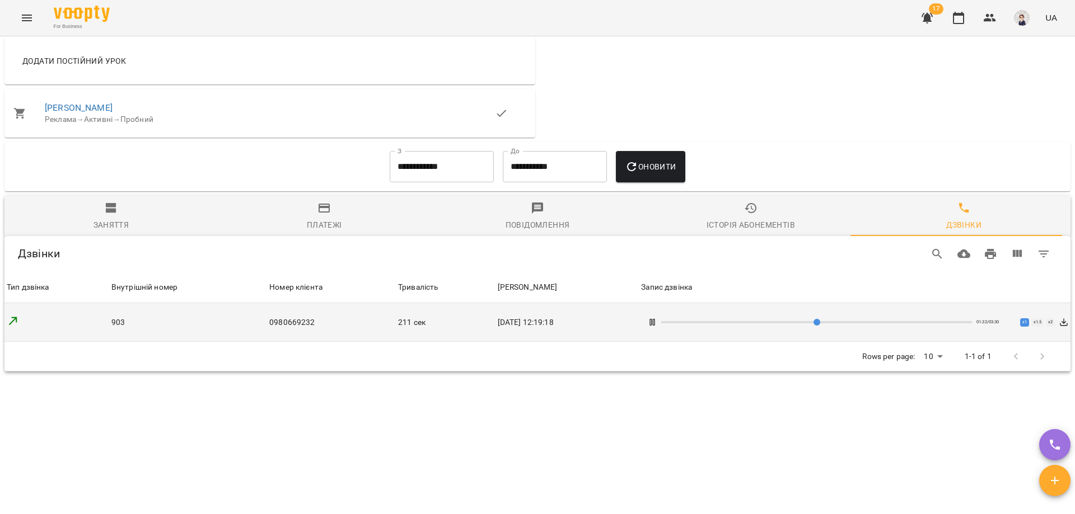
drag, startPoint x: 822, startPoint y: 320, endPoint x: 799, endPoint y: 322, distance: 23.0
click at [799, 322] on input "range" at bounding box center [816, 322] width 311 height 2
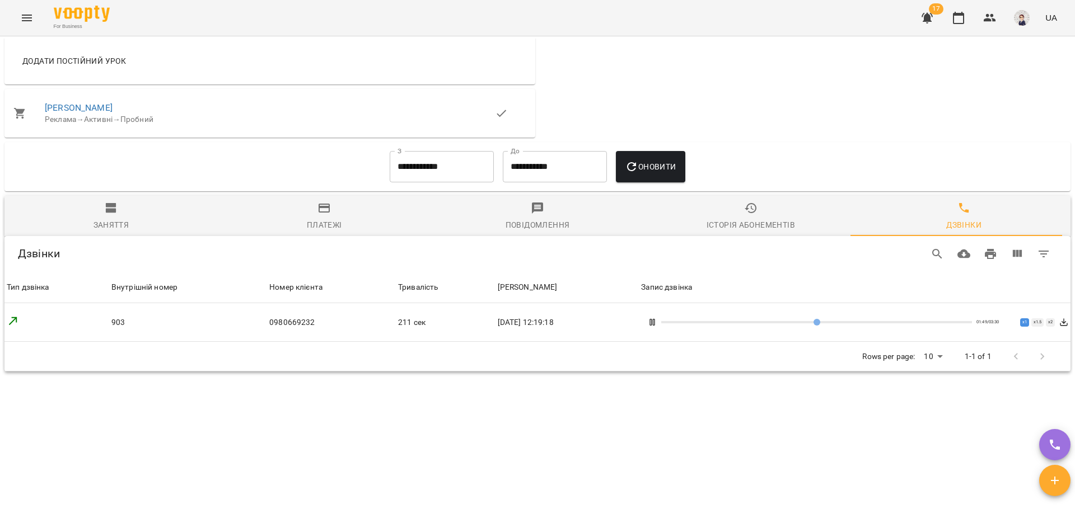
click at [657, 322] on icon at bounding box center [652, 322] width 9 height 9
click at [655, 322] on polygon at bounding box center [652, 322] width 5 height 7
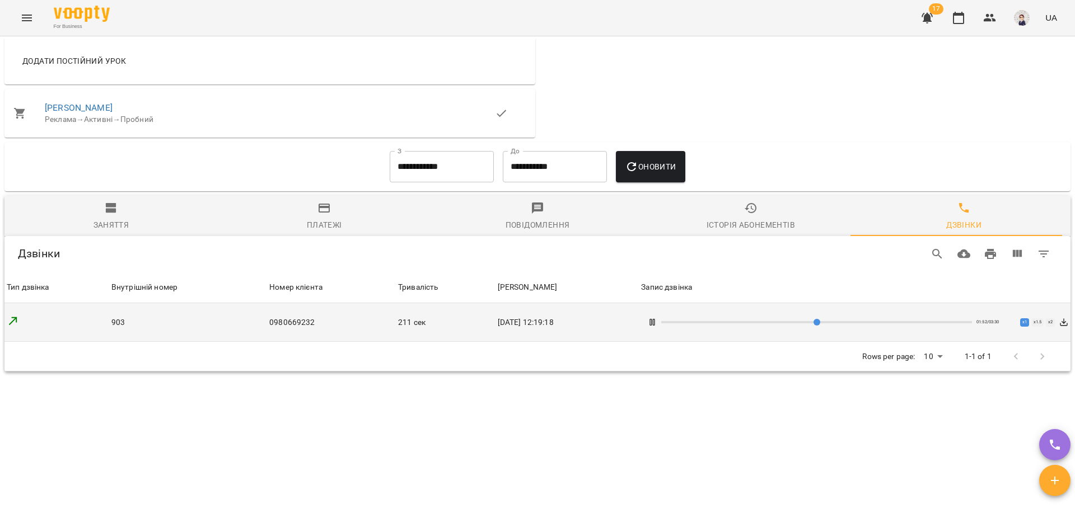
click at [824, 324] on input "range" at bounding box center [816, 322] width 311 height 2
drag, startPoint x: 827, startPoint y: 324, endPoint x: 804, endPoint y: 326, distance: 23.7
click at [804, 324] on input "range" at bounding box center [816, 322] width 311 height 2
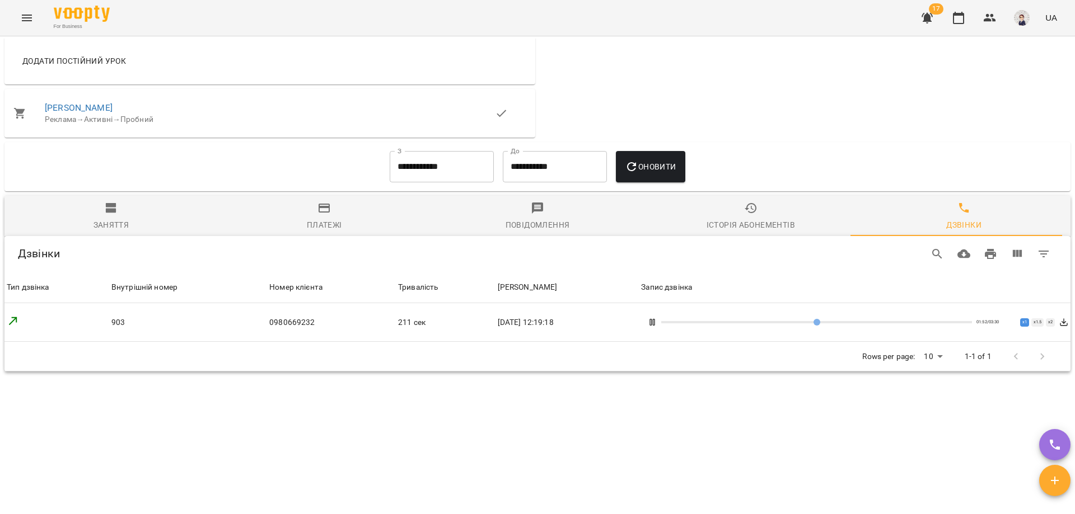
click at [657, 326] on icon at bounding box center [652, 322] width 9 height 9
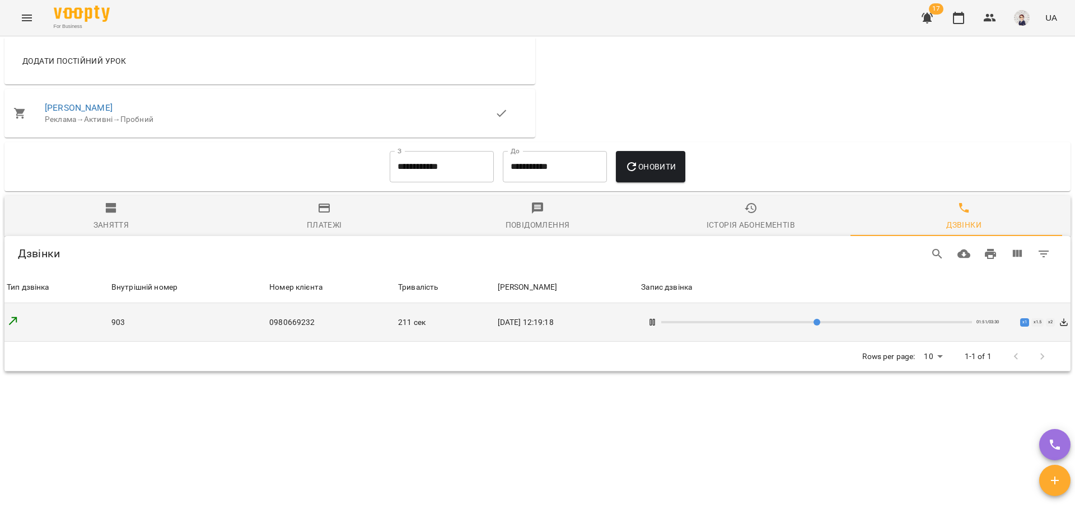
drag, startPoint x: 834, startPoint y: 322, endPoint x: 823, endPoint y: 323, distance: 10.7
click at [823, 323] on input "range" at bounding box center [816, 322] width 311 height 2
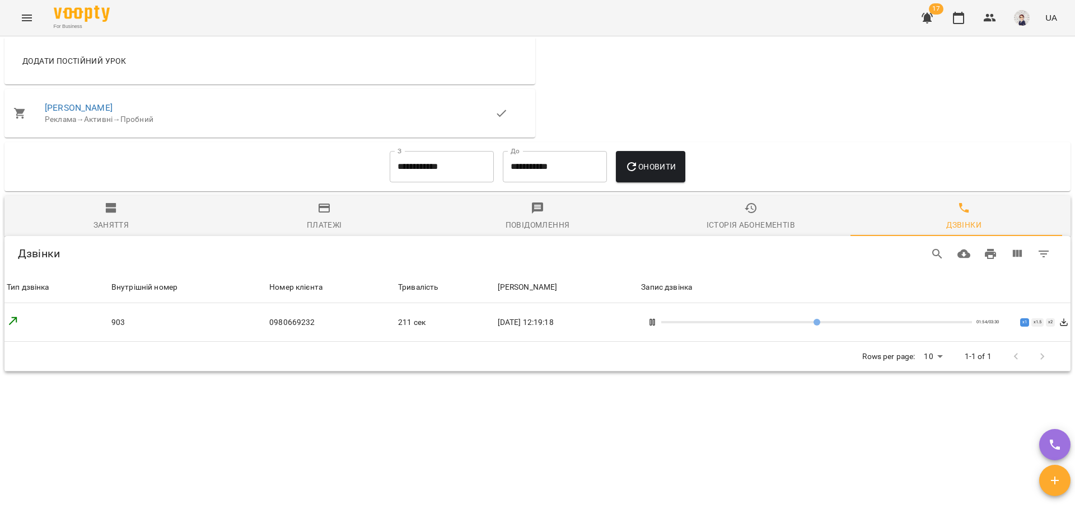
click at [657, 321] on icon at bounding box center [652, 322] width 9 height 9
click at [656, 321] on icon at bounding box center [652, 322] width 9 height 9
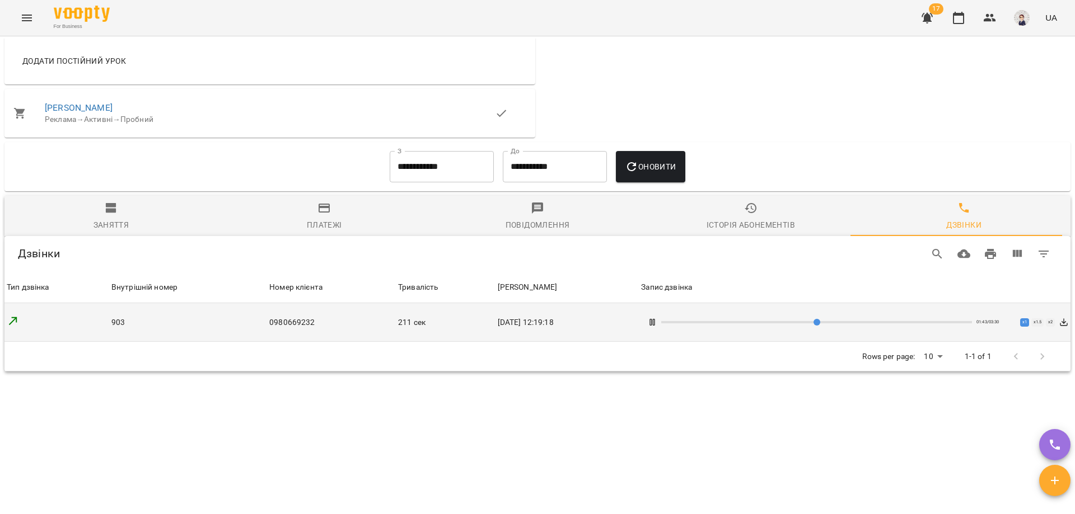
drag, startPoint x: 835, startPoint y: 321, endPoint x: 814, endPoint y: 321, distance: 20.7
click at [814, 321] on input "range" at bounding box center [816, 322] width 311 height 2
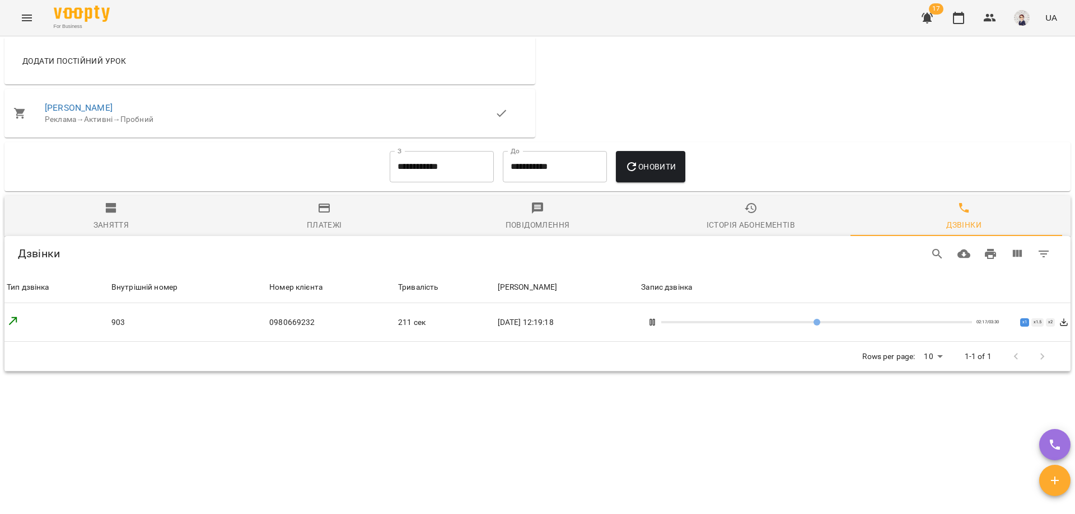
click at [657, 322] on icon at bounding box center [652, 322] width 9 height 9
click at [657, 319] on icon at bounding box center [652, 322] width 9 height 9
click at [657, 321] on icon at bounding box center [652, 322] width 9 height 9
click at [657, 325] on icon at bounding box center [652, 322] width 9 height 9
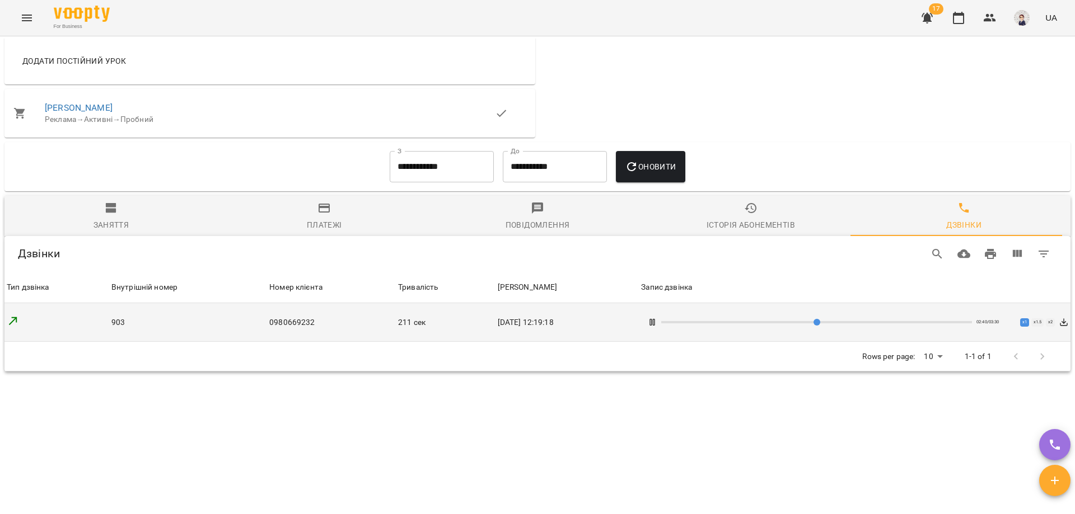
drag, startPoint x: 908, startPoint y: 324, endPoint x: 890, endPoint y: 328, distance: 18.3
click at [890, 324] on input "range" at bounding box center [816, 322] width 311 height 2
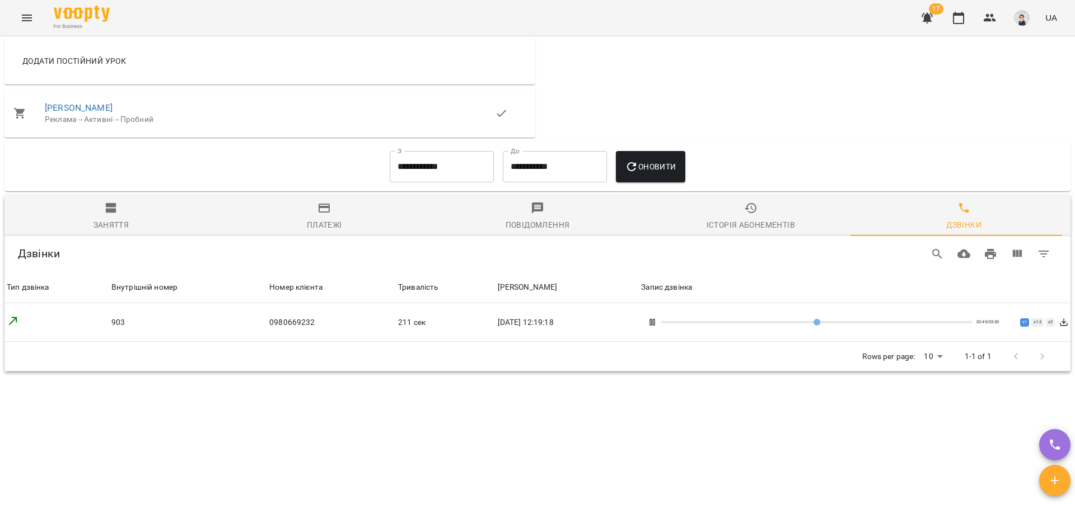
click at [655, 325] on rect at bounding box center [654, 323] width 2 height 6
click at [655, 325] on polygon at bounding box center [652, 322] width 5 height 7
click at [657, 325] on icon at bounding box center [652, 322] width 9 height 9
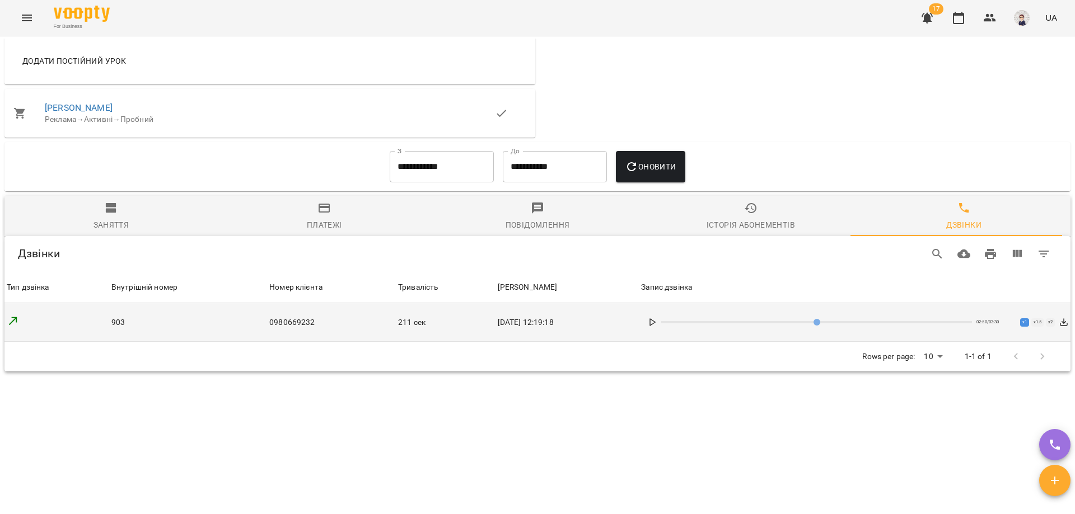
click at [654, 326] on div "02:50 / 03:30 x 1 x 1.5 x 2" at bounding box center [854, 322] width 427 height 20
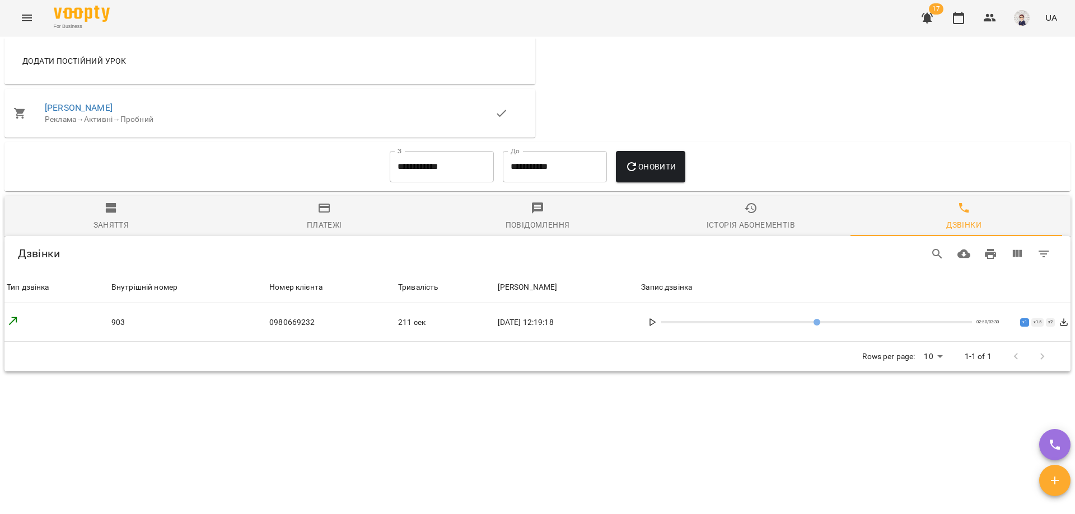
click at [657, 323] on icon at bounding box center [652, 322] width 9 height 9
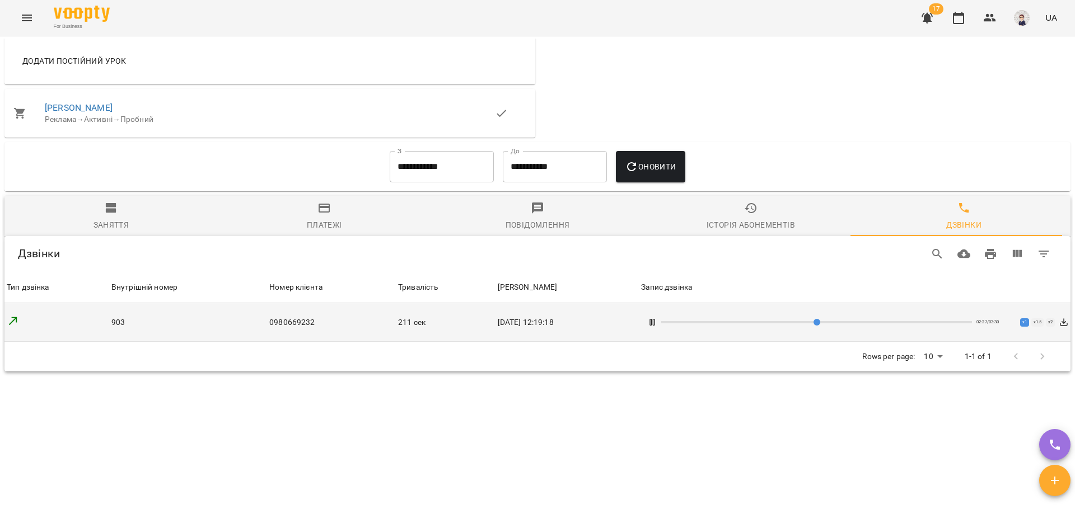
drag, startPoint x: 902, startPoint y: 323, endPoint x: 875, endPoint y: 326, distance: 27.6
click at [875, 324] on input "range" at bounding box center [816, 322] width 311 height 2
drag, startPoint x: 921, startPoint y: 324, endPoint x: 855, endPoint y: 327, distance: 65.6
click at [855, 324] on input "range" at bounding box center [816, 322] width 311 height 2
drag, startPoint x: 859, startPoint y: 322, endPoint x: 868, endPoint y: 321, distance: 8.5
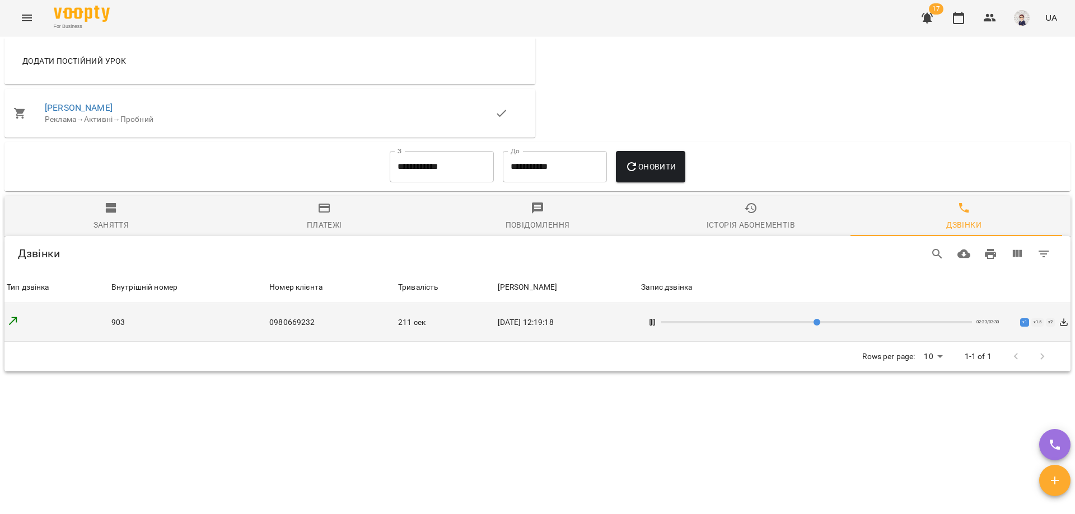
click at [868, 321] on input "range" at bounding box center [816, 322] width 311 height 2
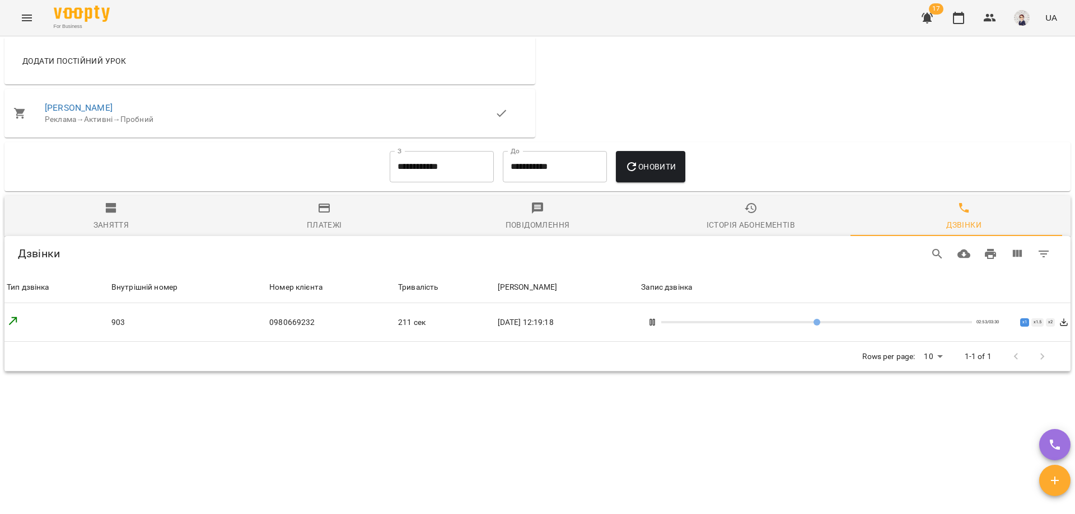
click at [652, 324] on rect at bounding box center [651, 323] width 2 height 6
click at [655, 320] on polygon at bounding box center [652, 322] width 5 height 7
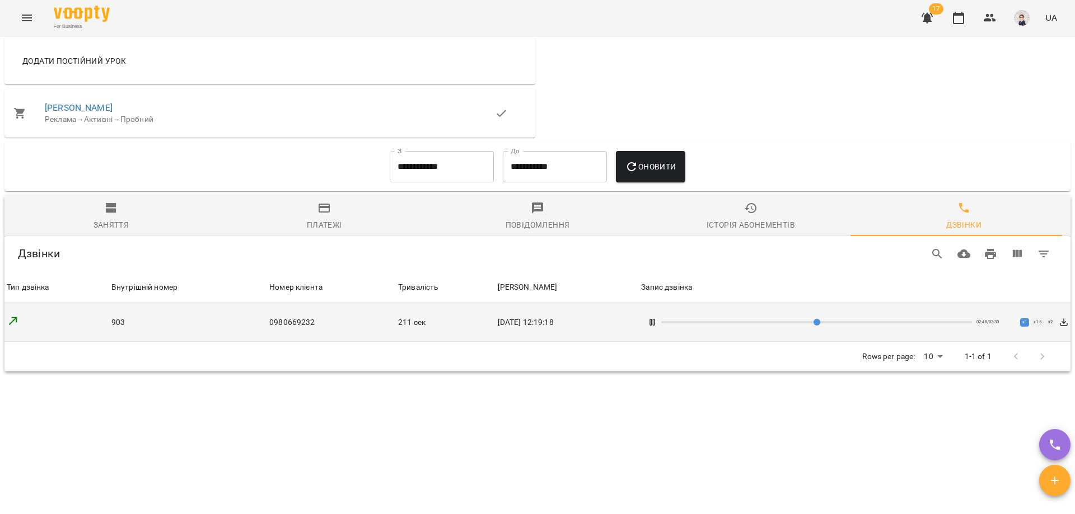
drag, startPoint x: 909, startPoint y: 324, endPoint x: 904, endPoint y: 325, distance: 5.7
click at [904, 324] on input "range" at bounding box center [816, 322] width 311 height 2
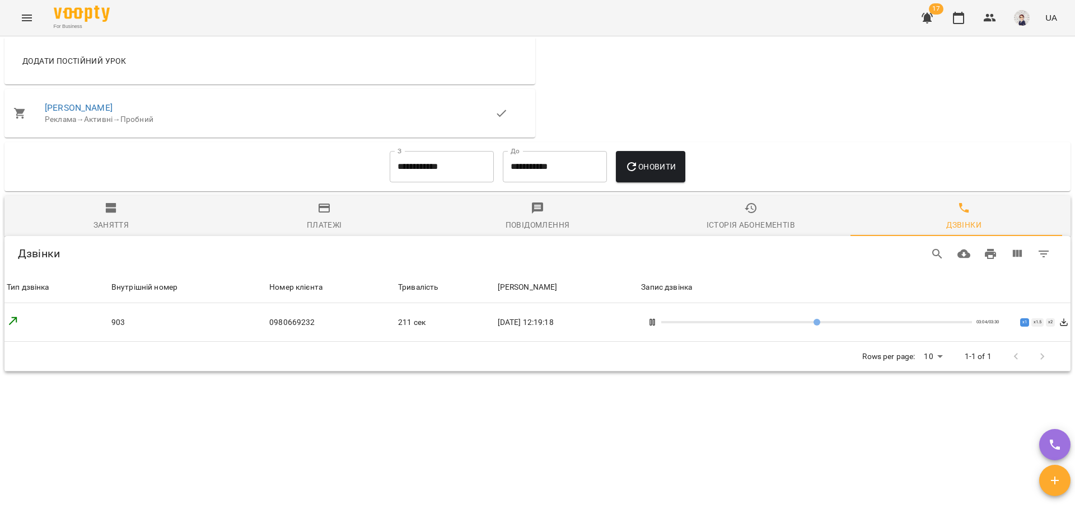
click at [657, 322] on icon at bounding box center [652, 322] width 9 height 9
click at [657, 324] on icon at bounding box center [652, 322] width 9 height 9
click at [657, 320] on icon at bounding box center [652, 322] width 9 height 9
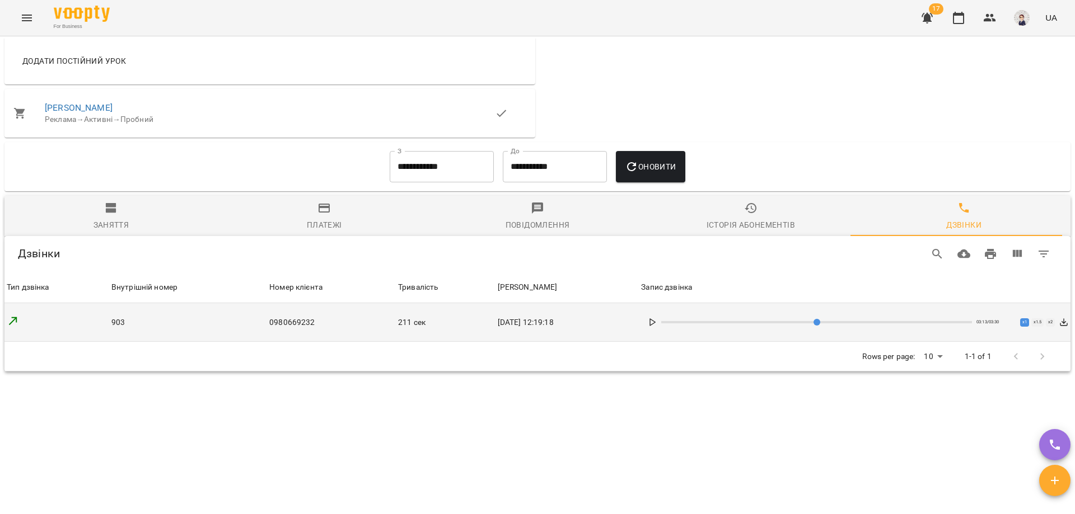
drag, startPoint x: 935, startPoint y: 322, endPoint x: 923, endPoint y: 323, distance: 12.9
click at [923, 323] on input "range" at bounding box center [816, 322] width 311 height 2
click at [653, 324] on div "03:03 / 03:30 x 1 x 1.5 x 2" at bounding box center [854, 322] width 427 height 20
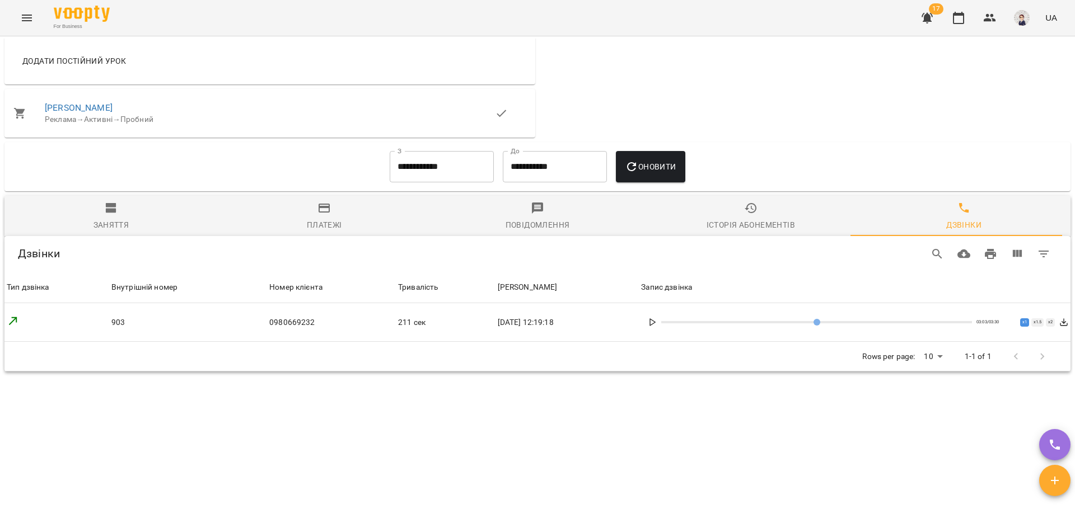
click at [657, 324] on icon at bounding box center [652, 322] width 9 height 9
click at [657, 321] on icon at bounding box center [652, 322] width 9 height 9
click at [656, 326] on icon at bounding box center [652, 322] width 9 height 9
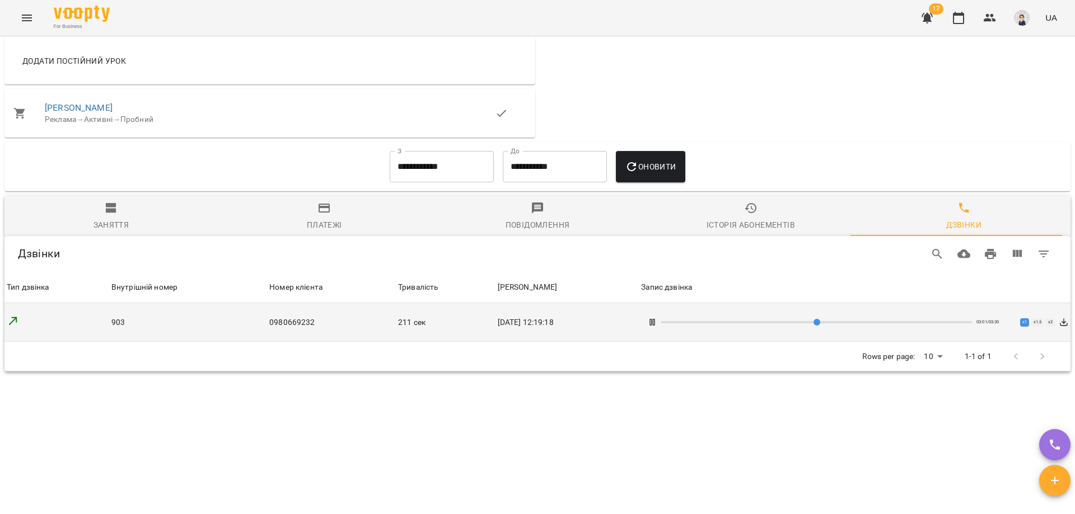
drag, startPoint x: 934, startPoint y: 322, endPoint x: 920, endPoint y: 323, distance: 14.0
click at [920, 323] on input "range" at bounding box center [816, 322] width 311 height 2
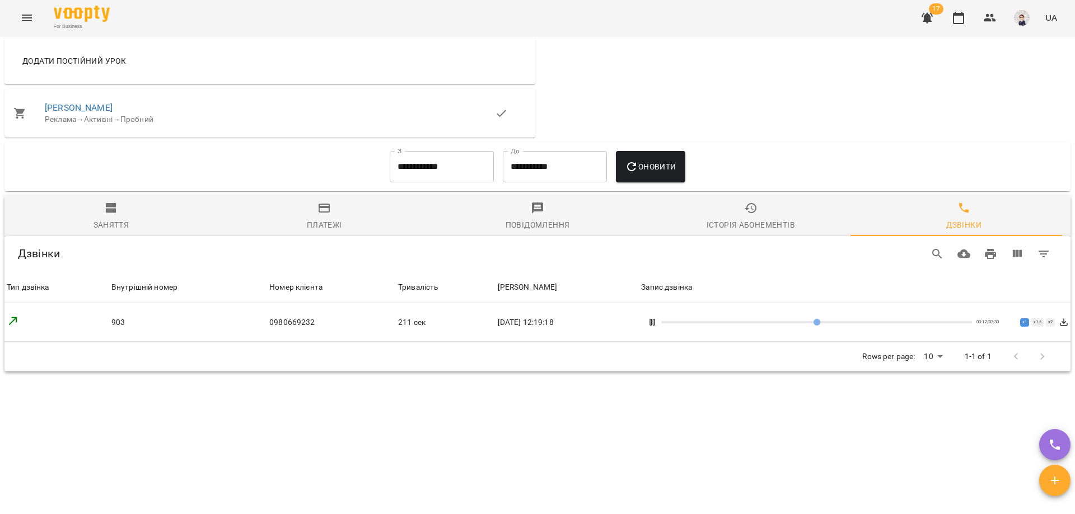
click at [652, 322] on rect at bounding box center [651, 323] width 2 height 6
click at [657, 322] on icon at bounding box center [652, 322] width 9 height 9
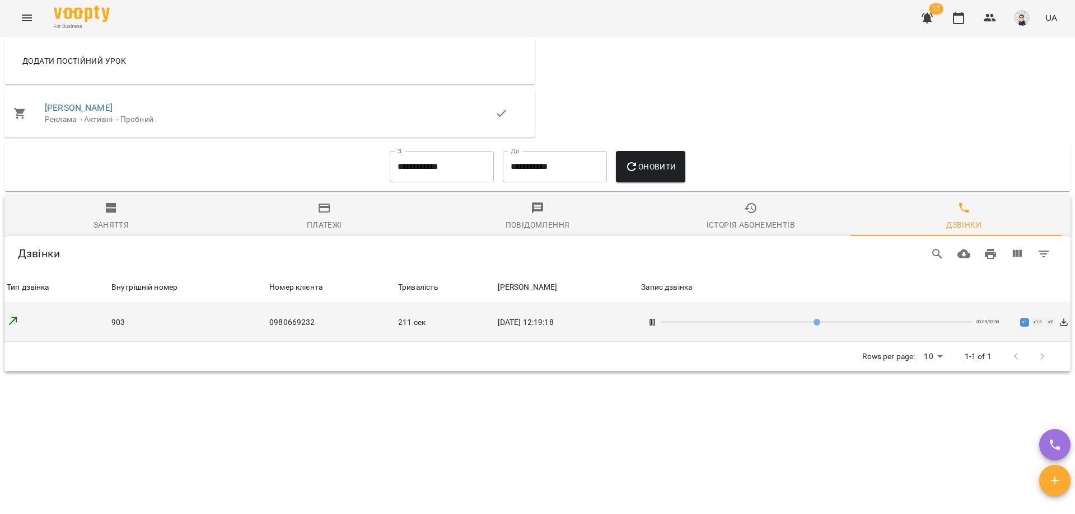
drag, startPoint x: 938, startPoint y: 324, endPoint x: 930, endPoint y: 326, distance: 8.2
click at [930, 324] on input "range" at bounding box center [816, 322] width 311 height 2
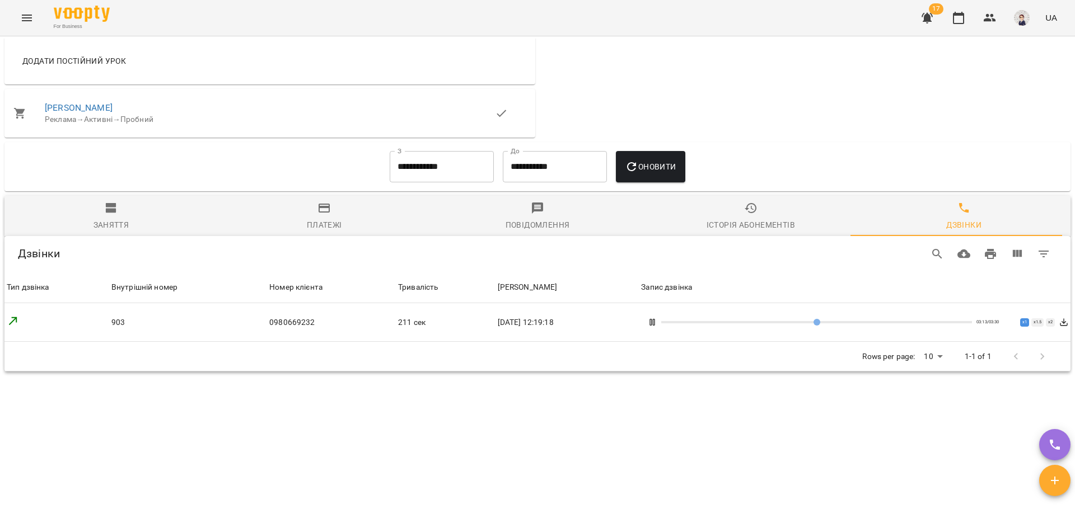
click at [655, 324] on rect at bounding box center [654, 323] width 2 height 6
click at [655, 320] on polygon at bounding box center [652, 322] width 5 height 7
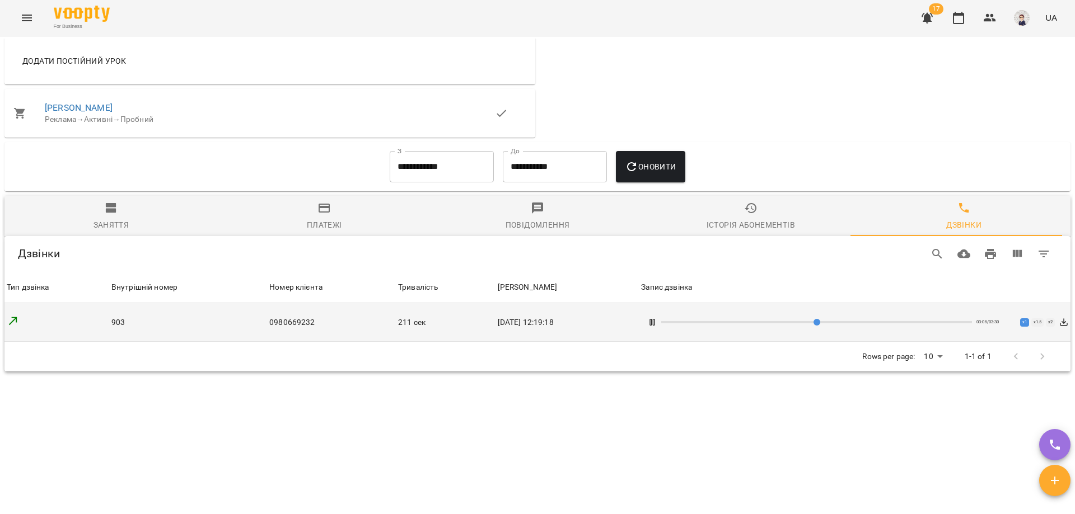
drag, startPoint x: 941, startPoint y: 325, endPoint x: 926, endPoint y: 325, distance: 15.1
click at [926, 324] on input "range" at bounding box center [816, 322] width 311 height 2
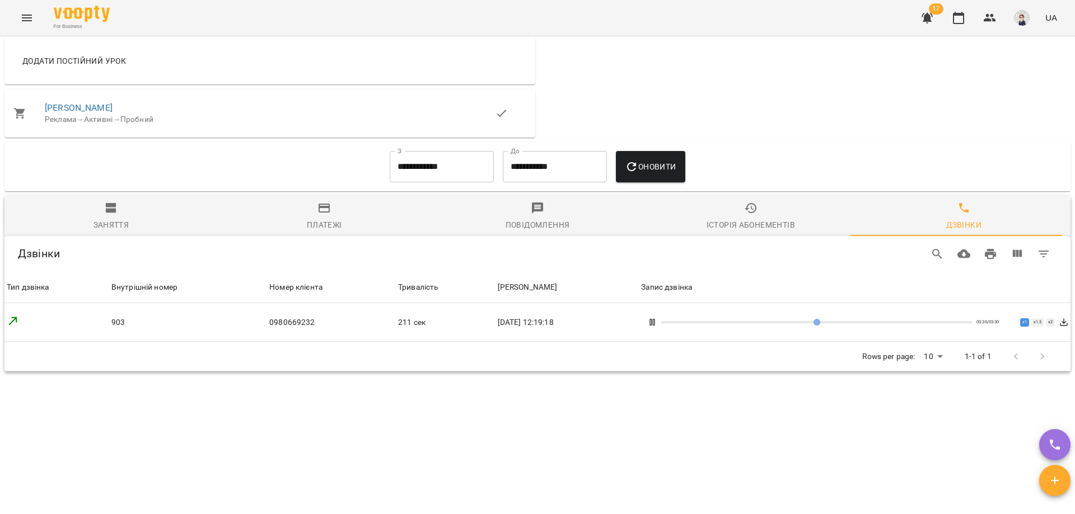
click at [657, 321] on icon at bounding box center [652, 322] width 9 height 9
type input "***"
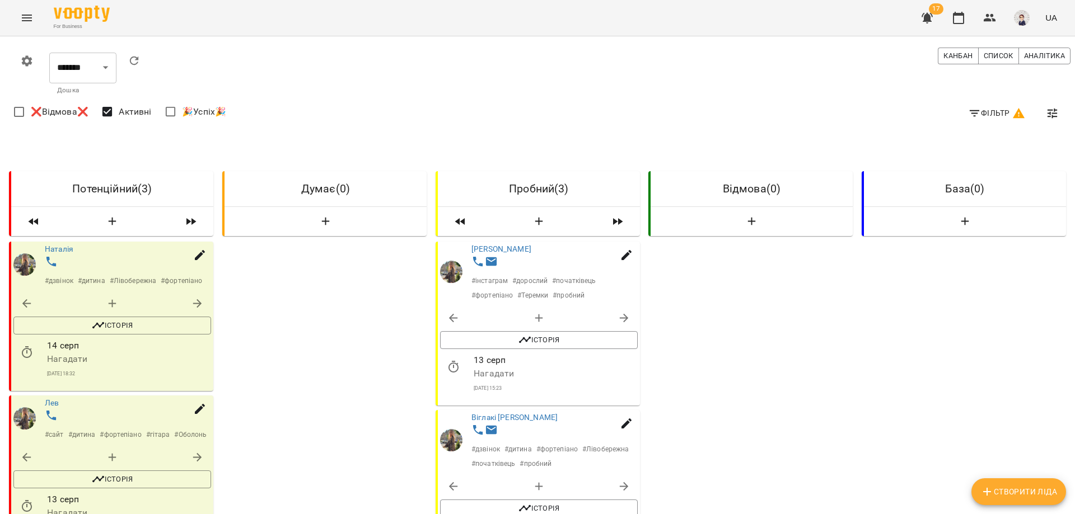
scroll to position [112, 0]
click at [519, 413] on link "Віглакі [PERSON_NAME]" at bounding box center [514, 417] width 86 height 9
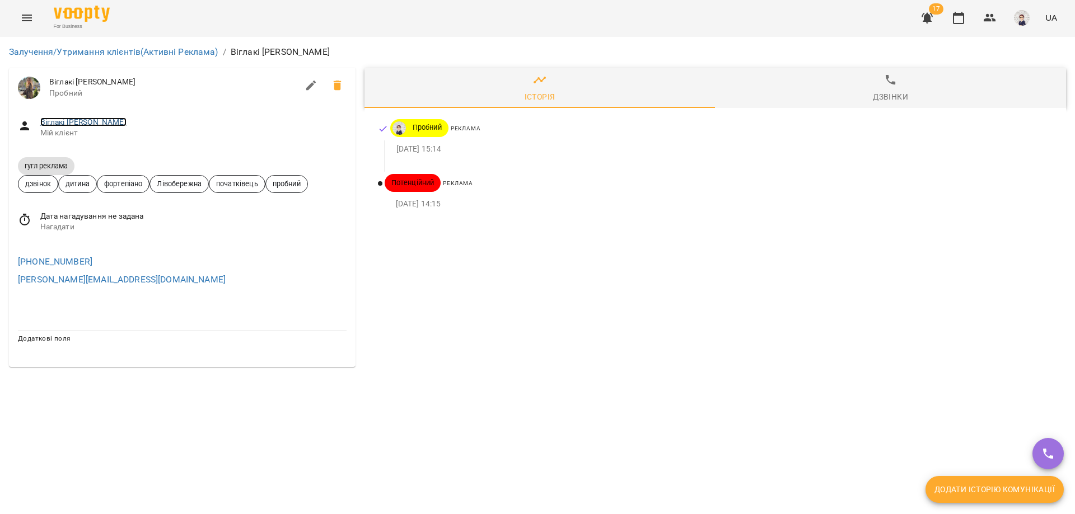
click at [72, 118] on link "Віглакі [PERSON_NAME]" at bounding box center [83, 122] width 86 height 9
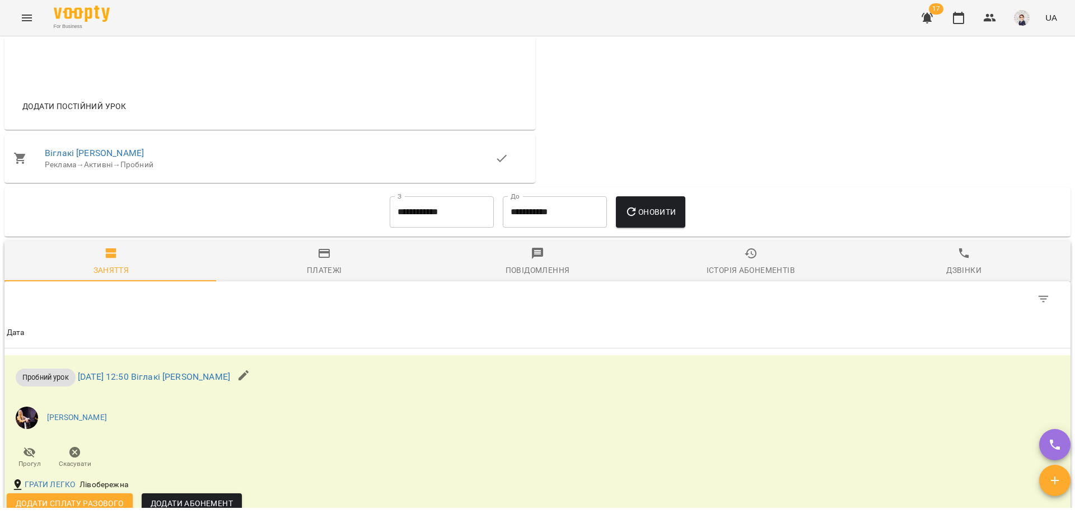
scroll to position [504, 0]
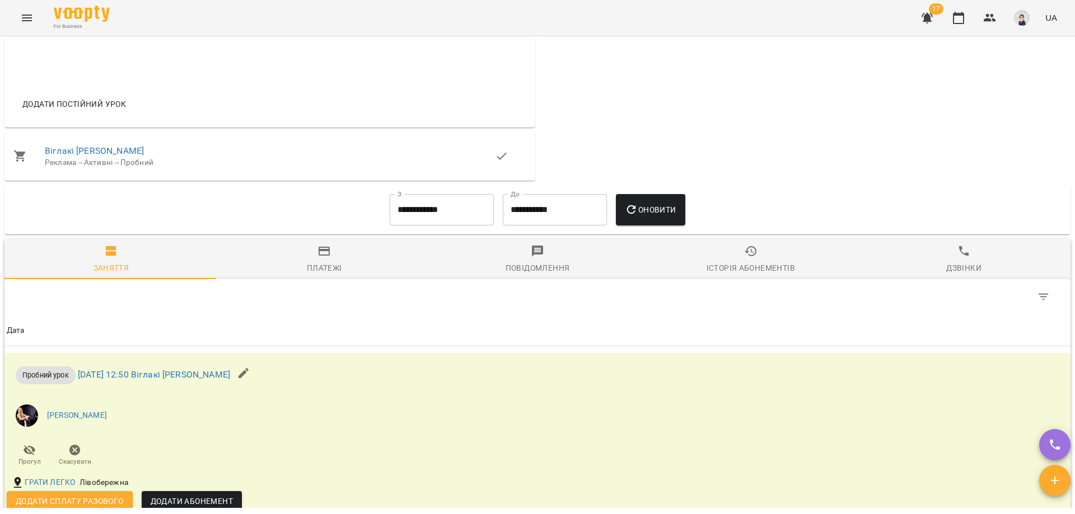
click at [954, 272] on div "Дзвінки" at bounding box center [963, 267] width 35 height 13
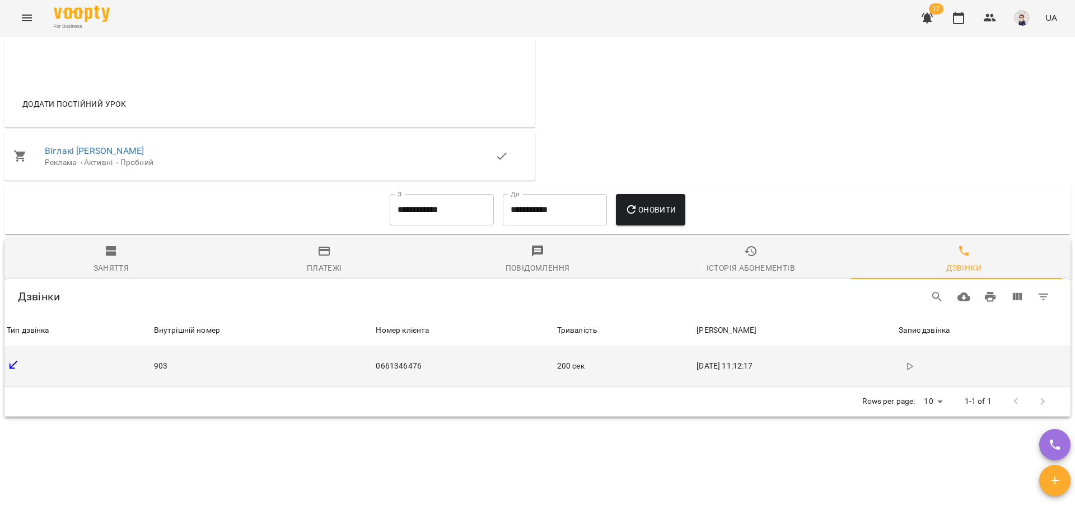
click at [907, 370] on polygon "button" at bounding box center [909, 366] width 5 height 7
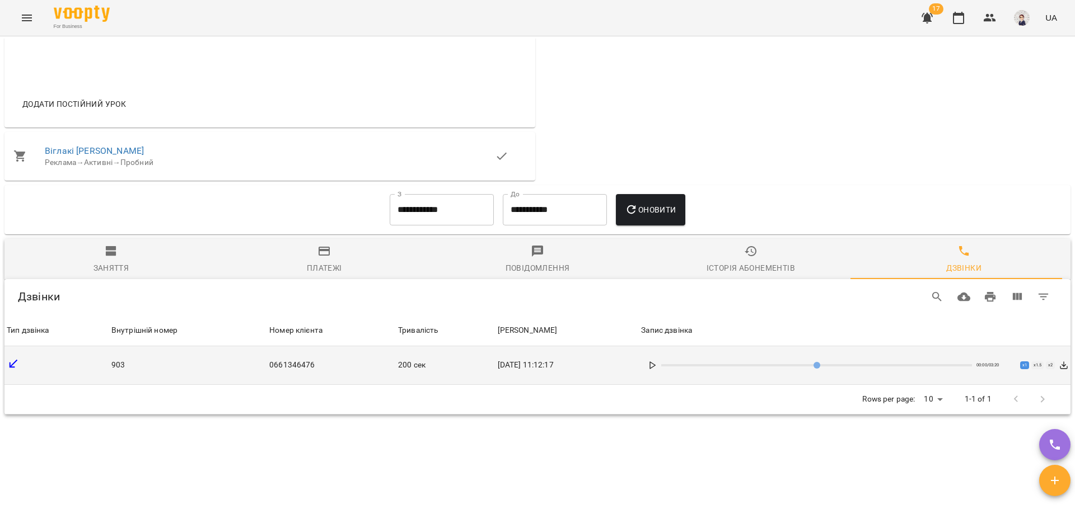
click at [657, 370] on icon at bounding box center [652, 365] width 9 height 9
drag, startPoint x: 681, startPoint y: 373, endPoint x: 667, endPoint y: 373, distance: 13.4
click at [667, 367] on input "range" at bounding box center [816, 365] width 311 height 2
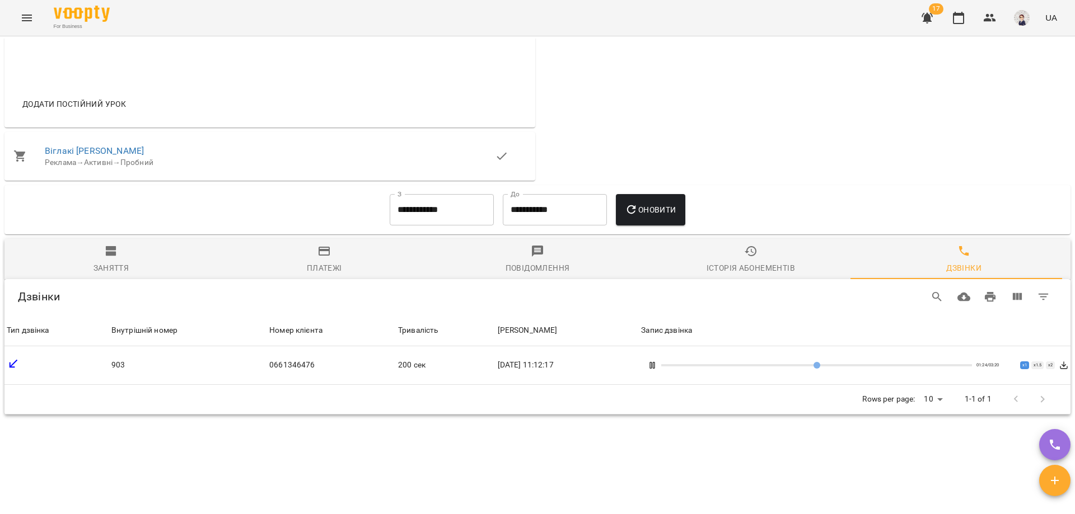
click at [652, 369] on rect at bounding box center [651, 366] width 2 height 6
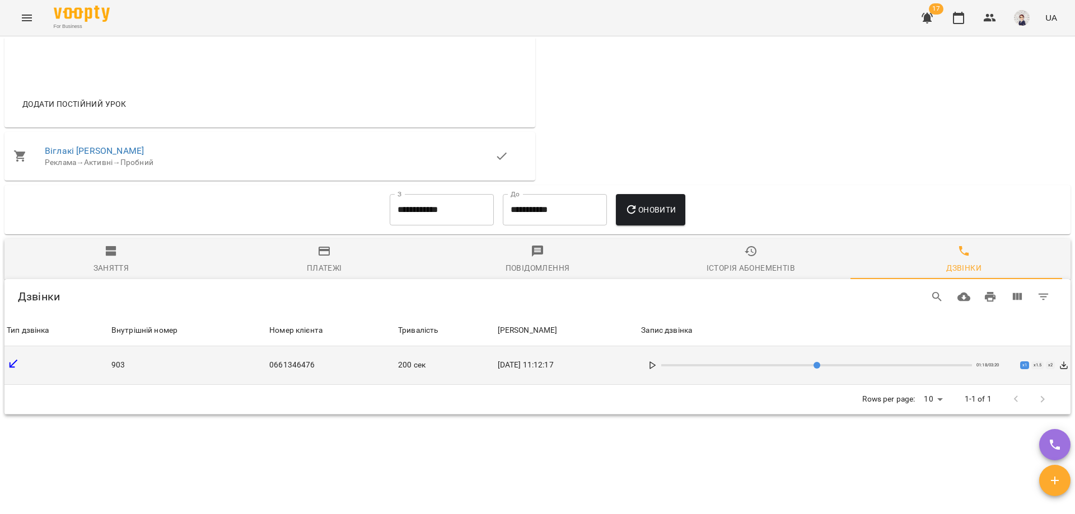
drag, startPoint x: 793, startPoint y: 377, endPoint x: 784, endPoint y: 377, distance: 9.0
click at [784, 367] on input "range" at bounding box center [816, 365] width 311 height 2
click at [654, 376] on div "01:18 / 03:20 x 1 x 1.5 x 2" at bounding box center [854, 365] width 427 height 20
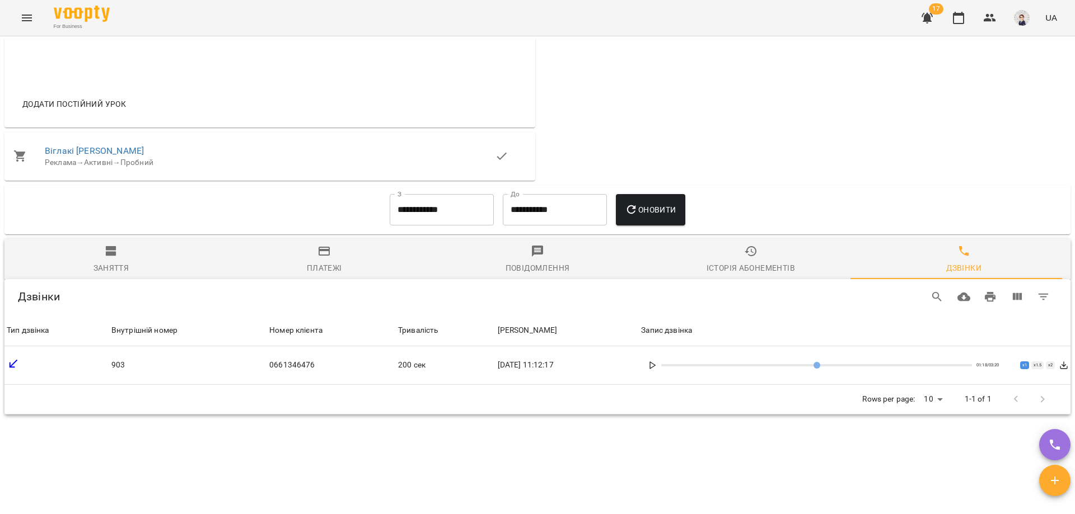
click at [657, 370] on icon at bounding box center [652, 365] width 9 height 9
click at [656, 370] on icon at bounding box center [652, 365] width 9 height 9
click at [652, 369] on rect at bounding box center [651, 366] width 2 height 6
click at [657, 370] on icon at bounding box center [652, 365] width 9 height 9
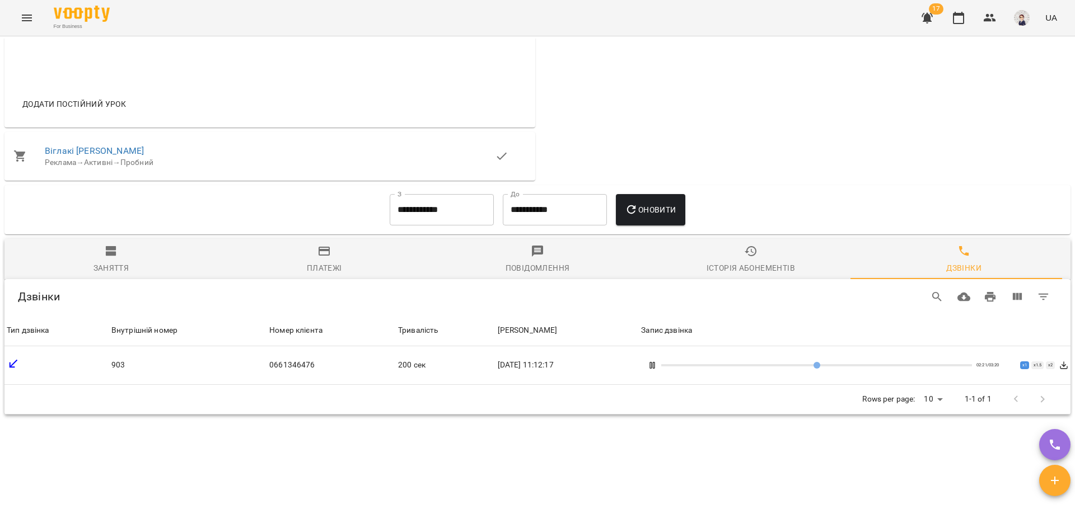
click at [655, 369] on rect at bounding box center [654, 366] width 2 height 6
click at [655, 369] on polygon at bounding box center [652, 365] width 5 height 7
click at [655, 369] on rect at bounding box center [654, 366] width 2 height 6
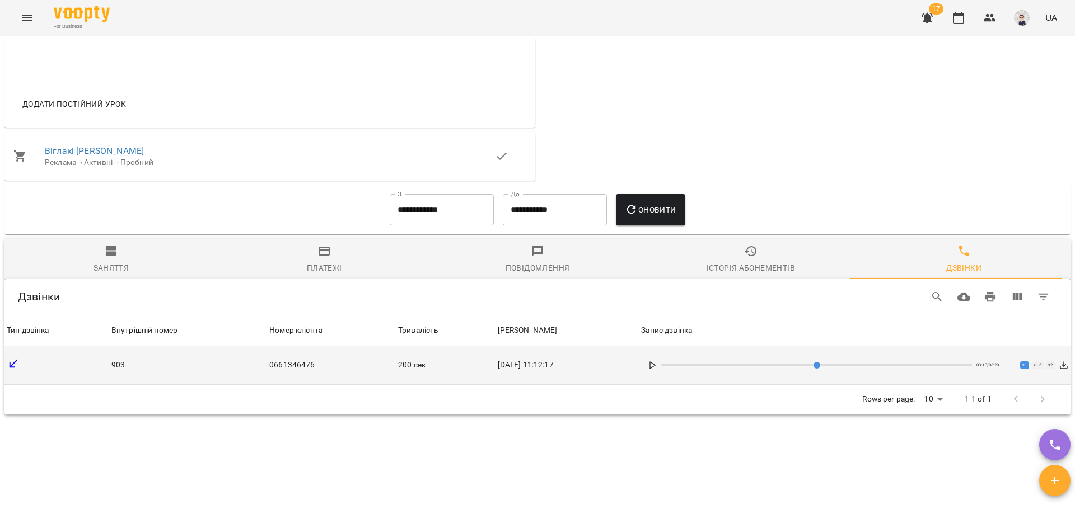
drag, startPoint x: 949, startPoint y: 375, endPoint x: 938, endPoint y: 375, distance: 11.2
click at [938, 367] on input "range" at bounding box center [816, 365] width 311 height 2
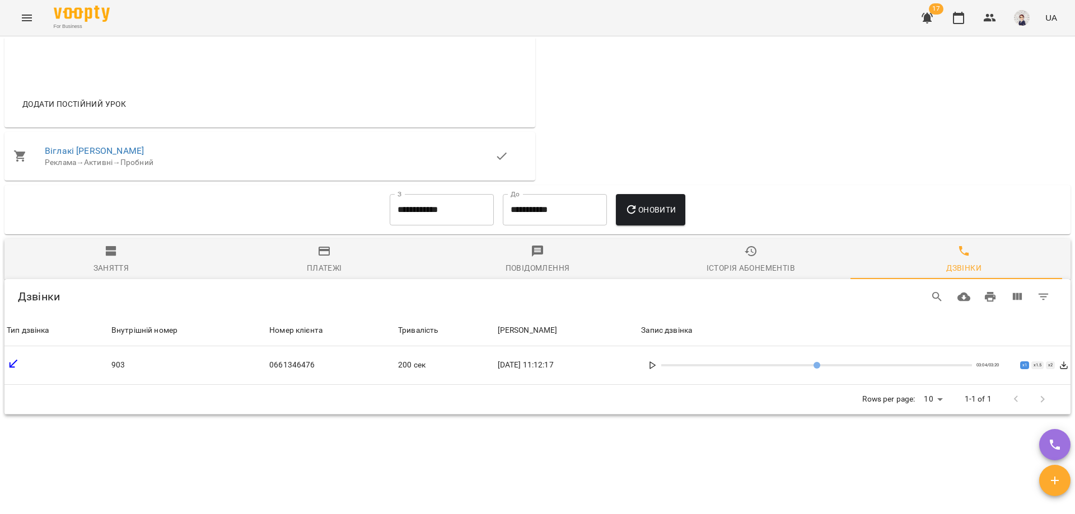
click at [655, 369] on polygon at bounding box center [652, 365] width 5 height 7
type input "***"
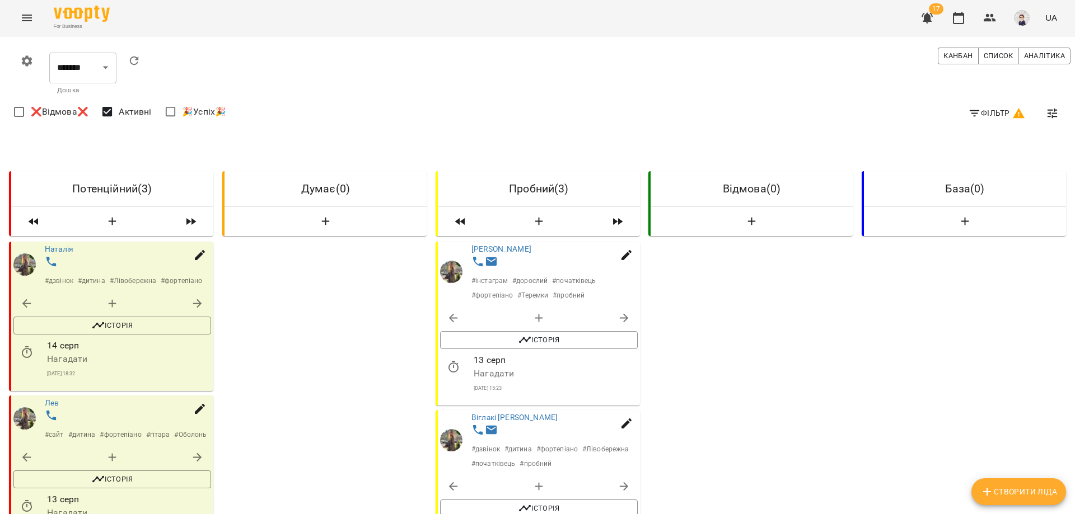
scroll to position [224, 0]
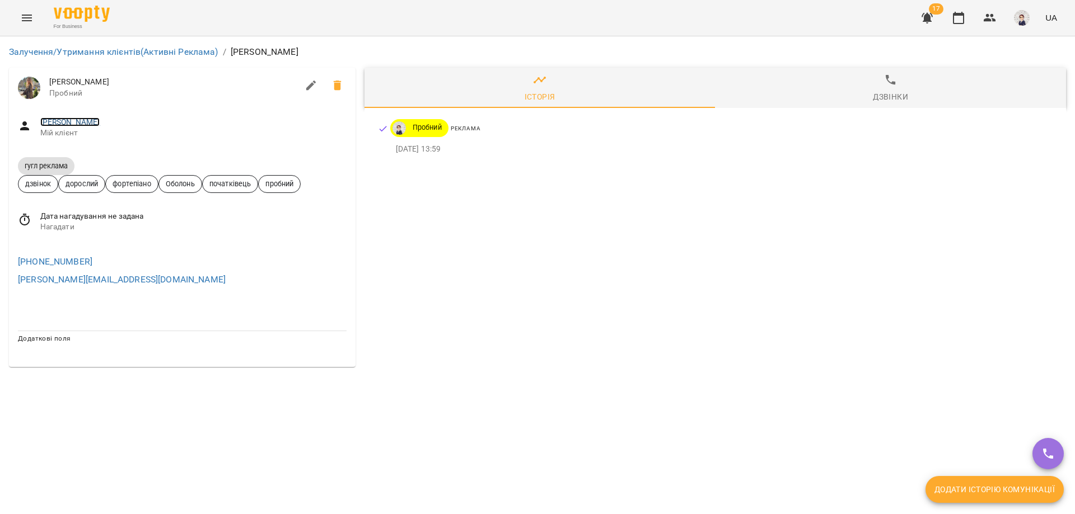
click at [89, 121] on link "[PERSON_NAME]" at bounding box center [70, 122] width 60 height 9
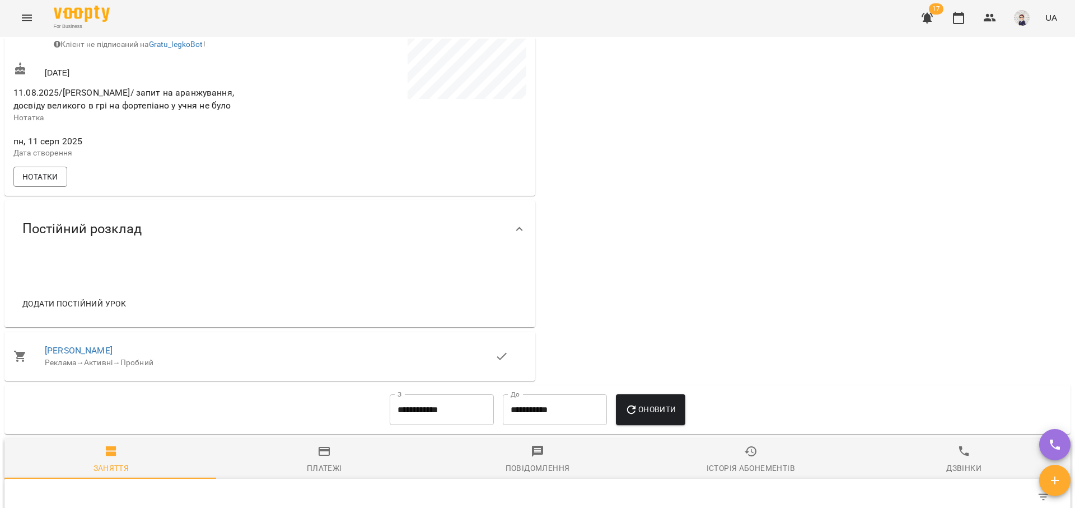
scroll to position [504, 0]
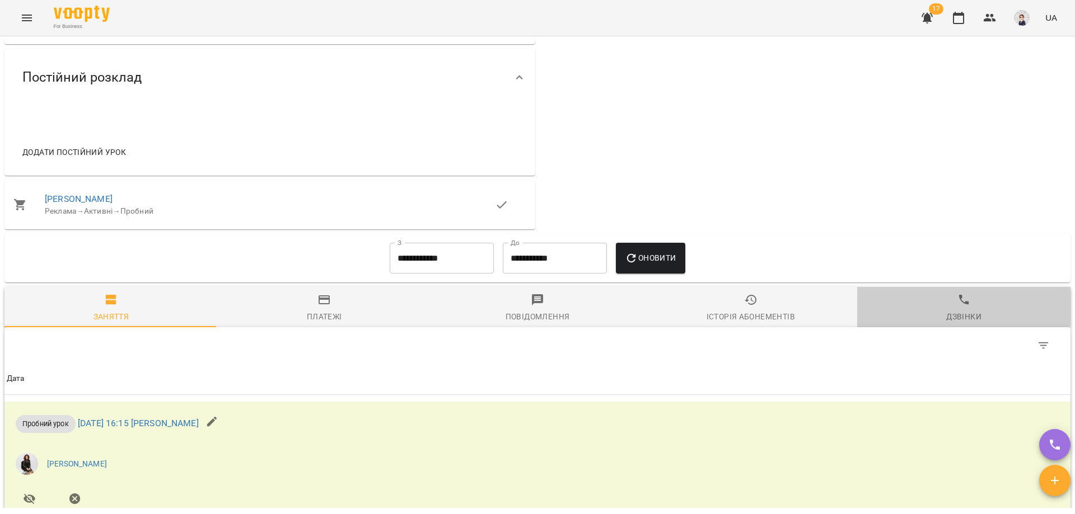
click at [957, 307] on icon "button" at bounding box center [963, 299] width 13 height 13
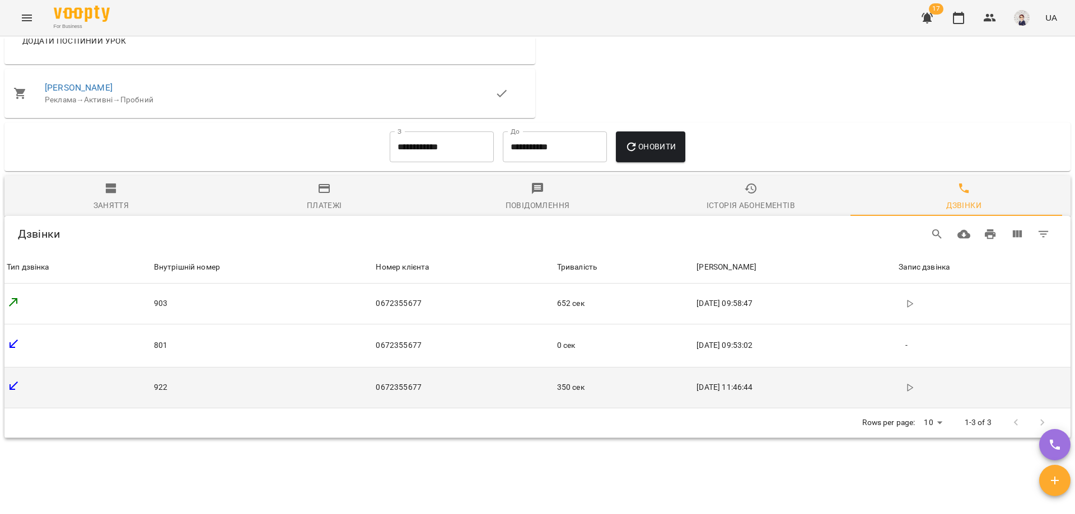
scroll to position [616, 0]
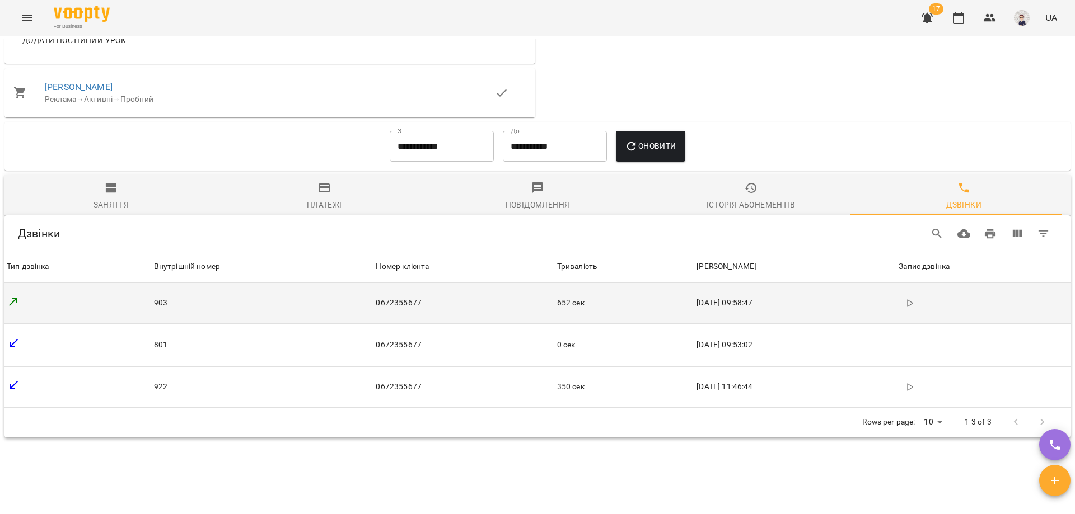
click at [905, 315] on button "button" at bounding box center [909, 303] width 22 height 22
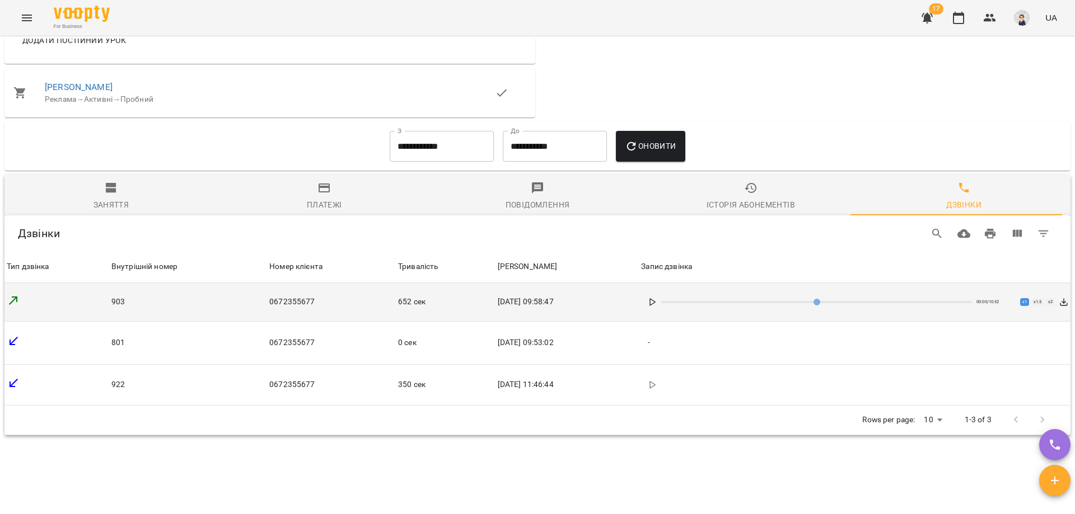
click at [656, 307] on icon at bounding box center [652, 302] width 9 height 9
type input "***"
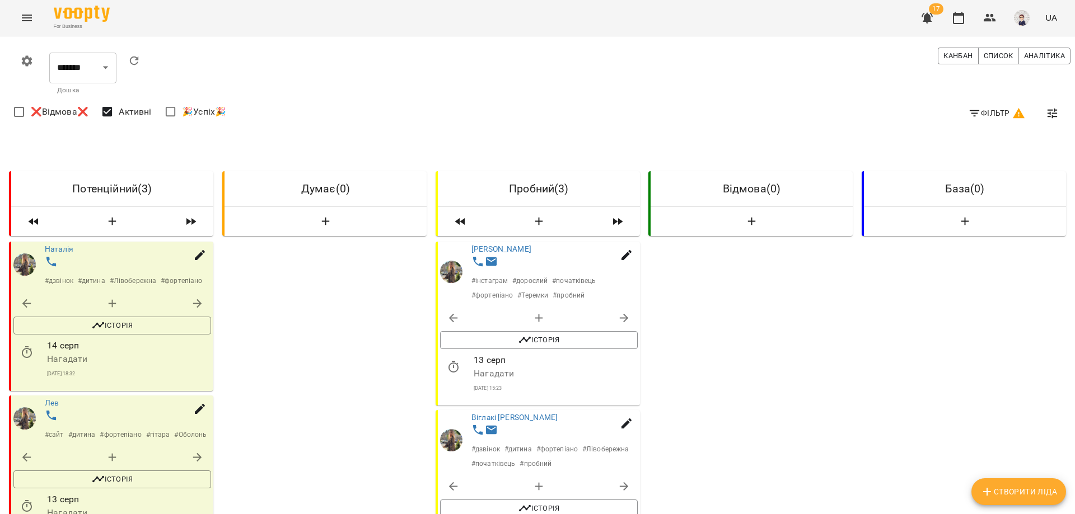
scroll to position [322, 0]
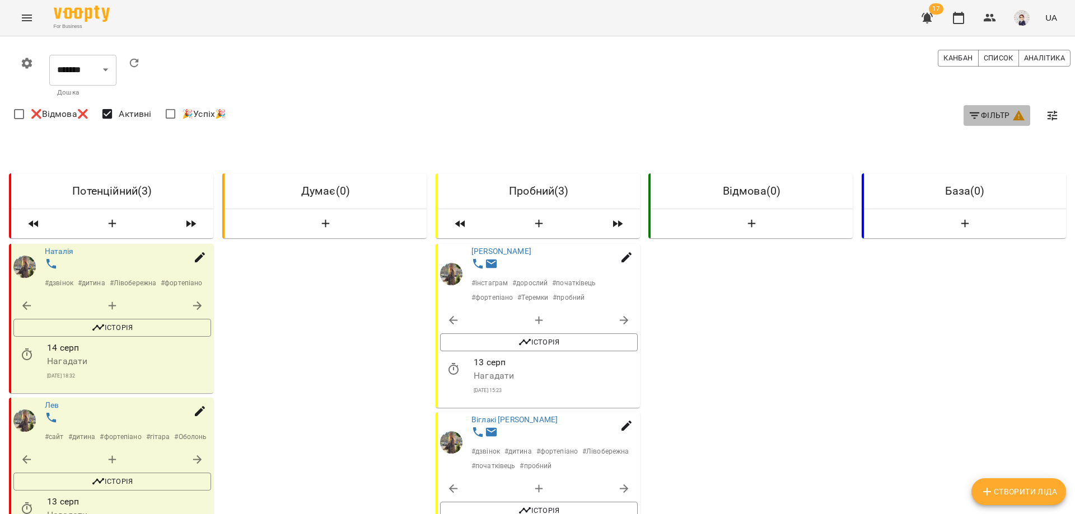
click at [975, 114] on span "Фільтр" at bounding box center [997, 115] width 58 height 13
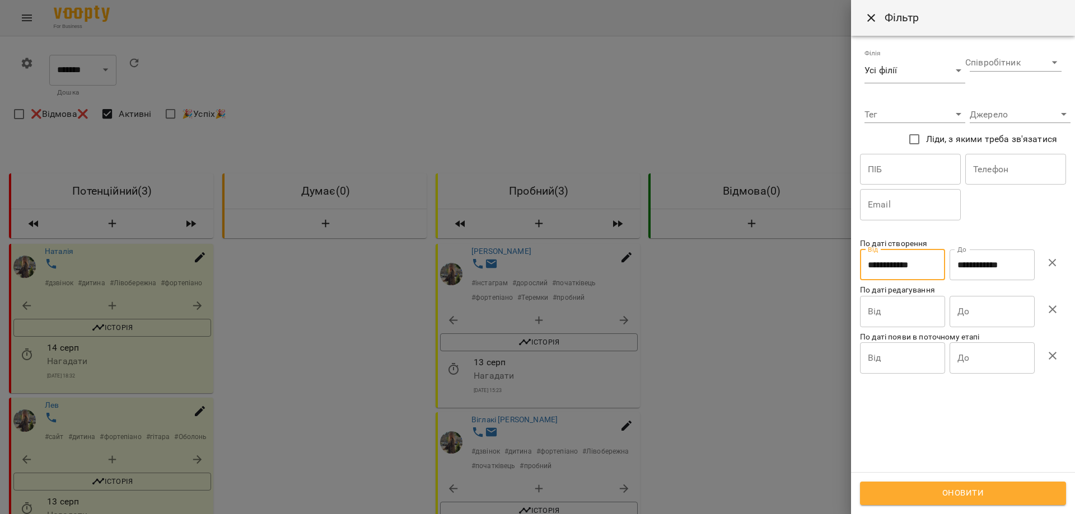
drag, startPoint x: 924, startPoint y: 265, endPoint x: 849, endPoint y: 265, distance: 74.5
click at [0, 265] on div "**********" at bounding box center [0, 257] width 0 height 514
click at [909, 268] on input "**********" at bounding box center [902, 265] width 85 height 31
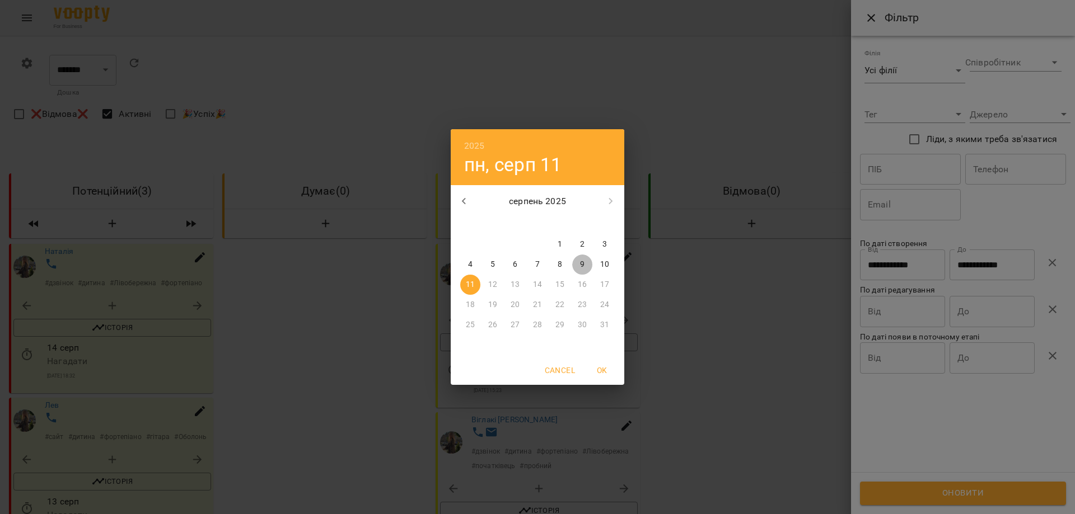
click at [577, 261] on span "9" at bounding box center [582, 264] width 20 height 11
type input "**********"
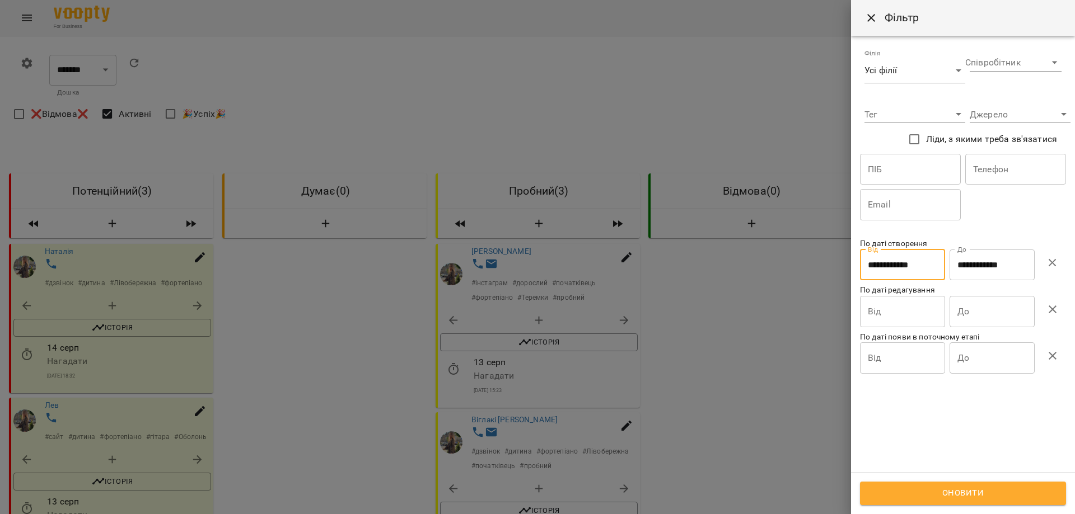
click at [982, 267] on input "**********" at bounding box center [991, 265] width 85 height 31
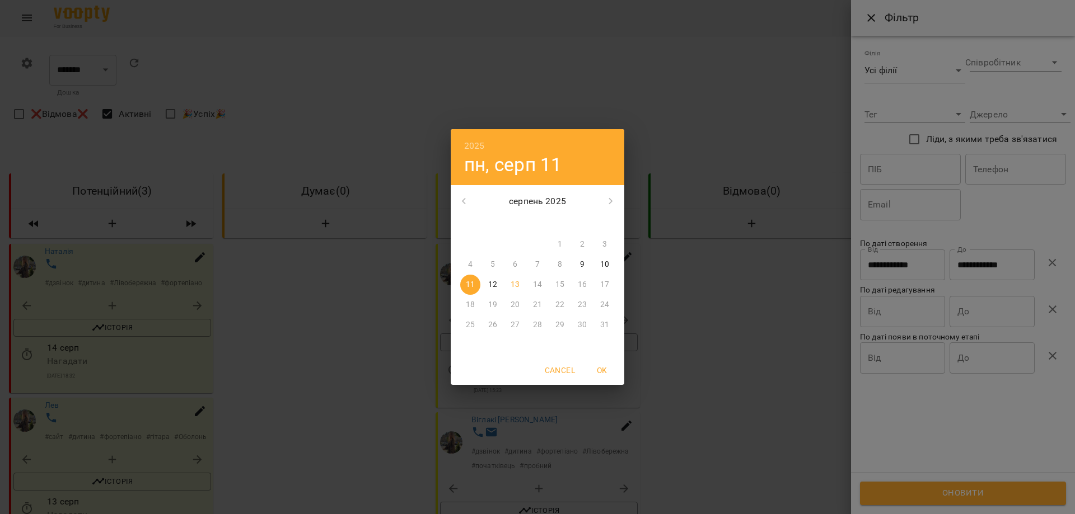
click at [585, 262] on span "9" at bounding box center [582, 264] width 20 height 11
type input "**********"
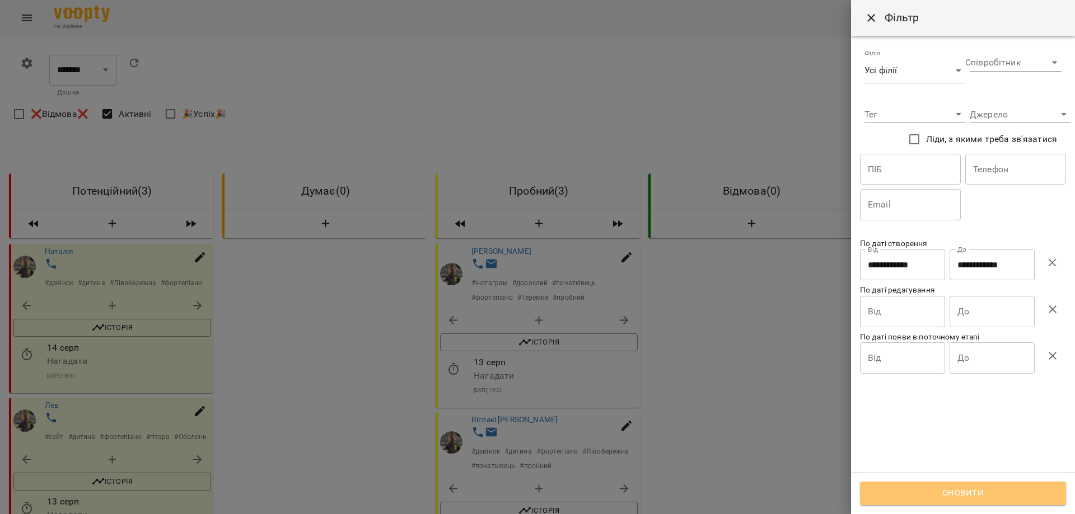
click at [938, 491] on span "Оновити" at bounding box center [962, 493] width 181 height 15
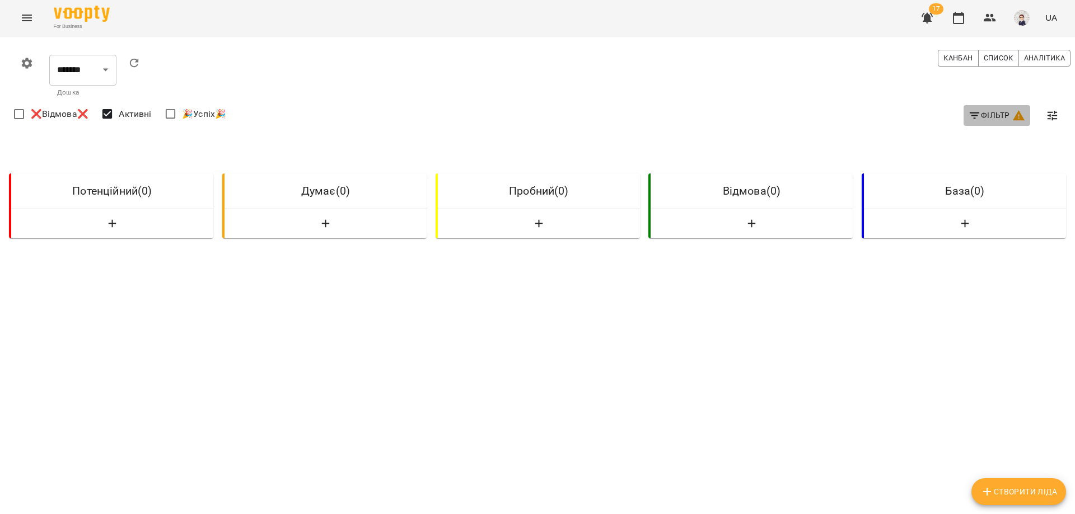
click at [985, 116] on span "Фільтр" at bounding box center [997, 115] width 58 height 13
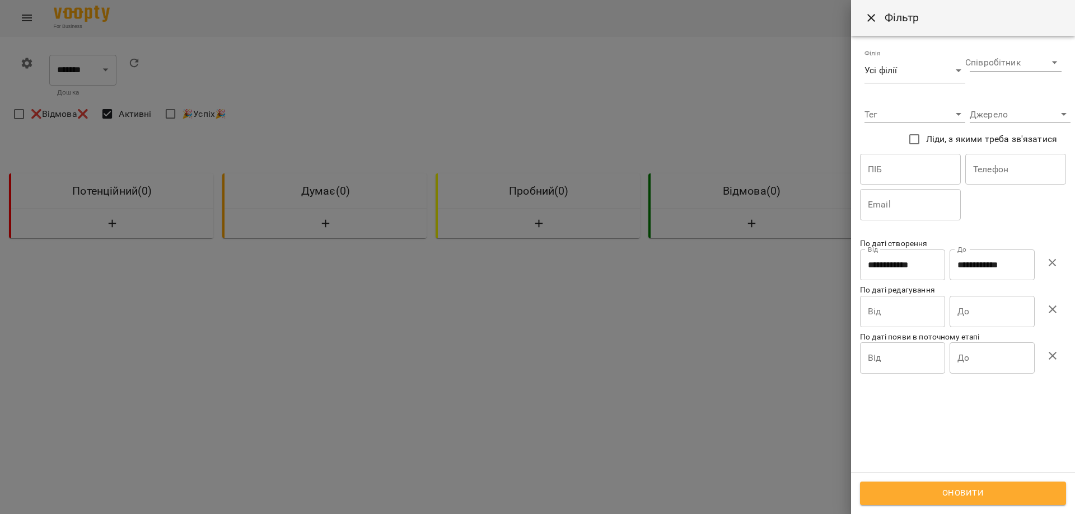
click at [906, 264] on input "**********" at bounding box center [902, 265] width 85 height 31
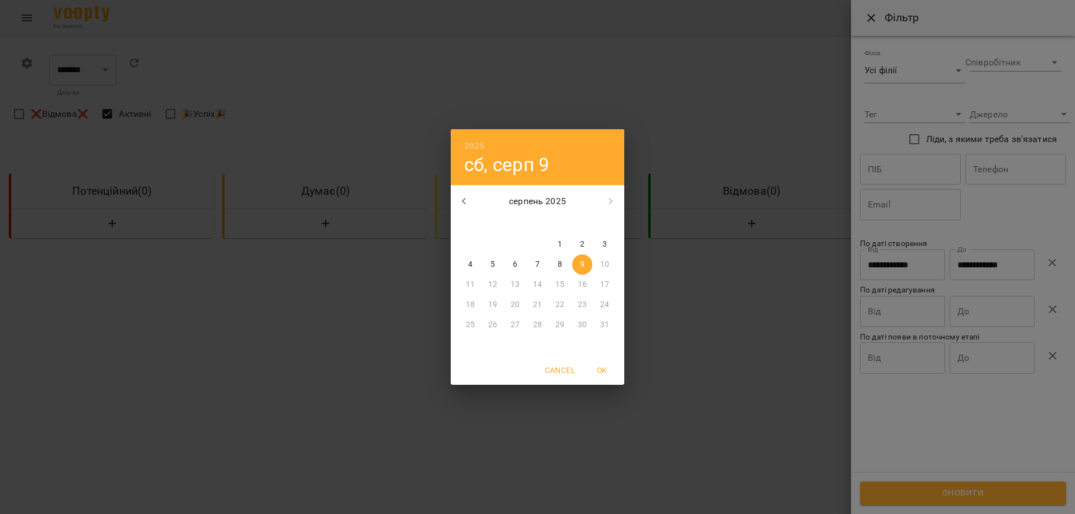
click at [537, 265] on p "7" at bounding box center [537, 264] width 4 height 11
type input "**********"
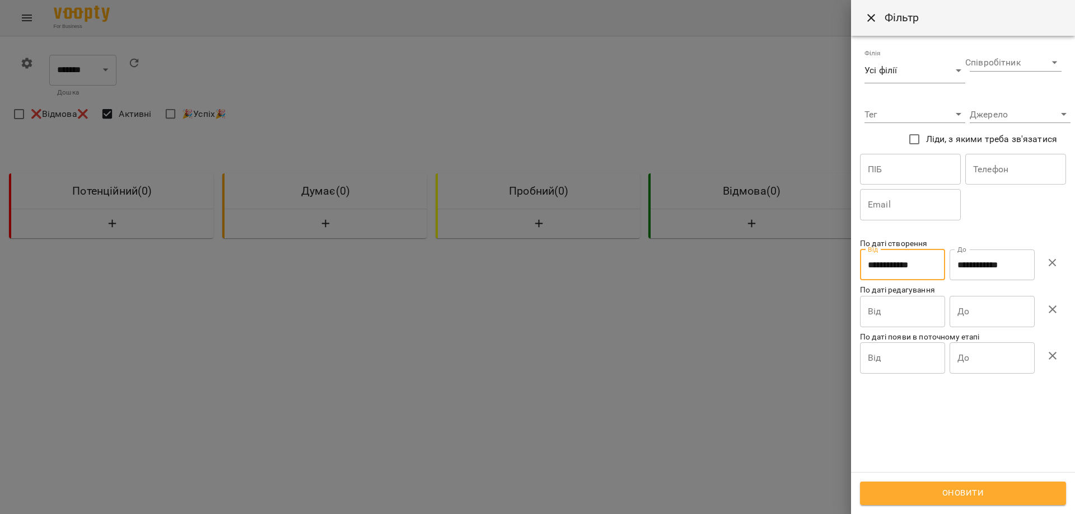
click at [992, 258] on input "**********" at bounding box center [991, 265] width 85 height 31
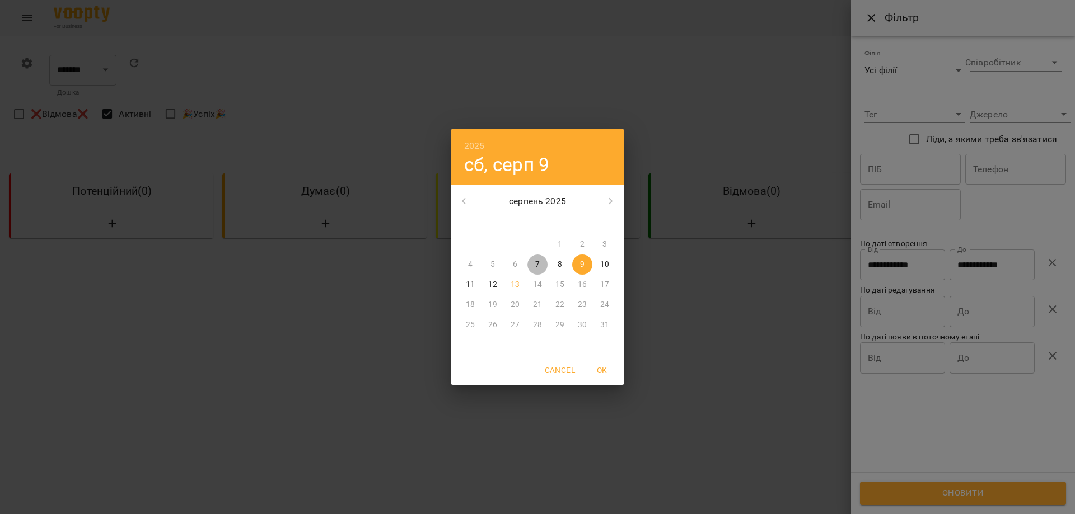
click at [536, 263] on p "7" at bounding box center [537, 264] width 4 height 11
type input "**********"
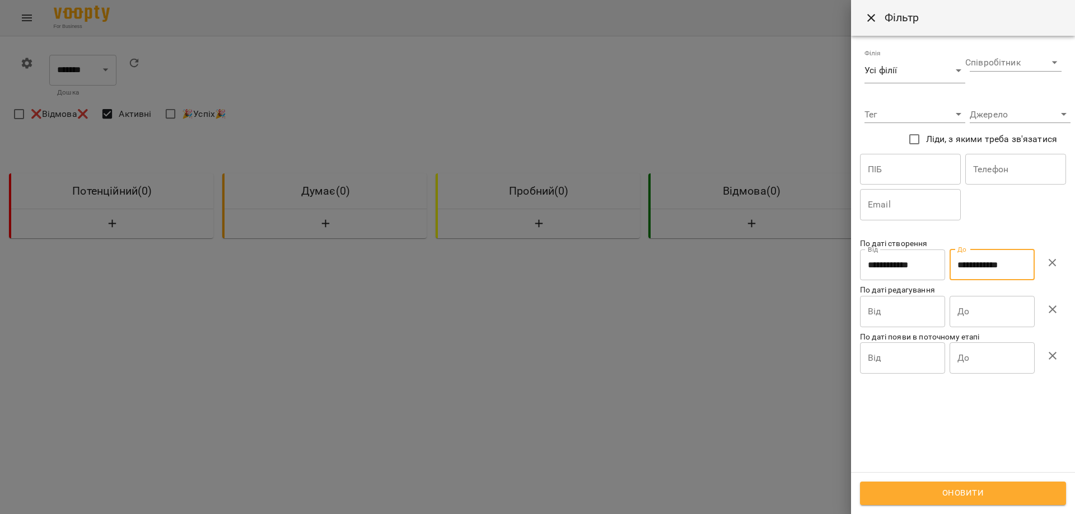
click at [951, 485] on button "Оновити" at bounding box center [963, 494] width 206 height 24
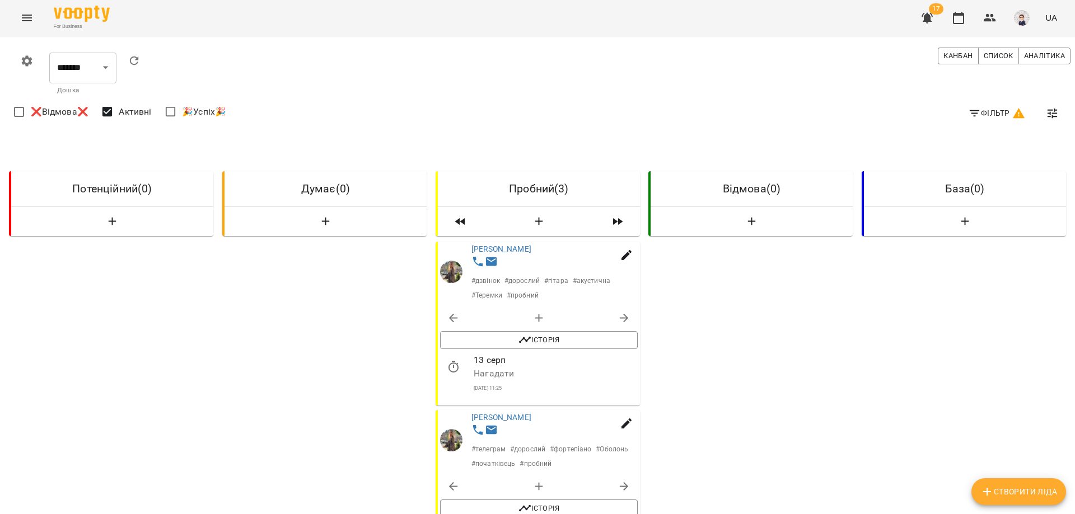
scroll to position [56, 0]
click at [501, 413] on link "[PERSON_NAME]" at bounding box center [501, 417] width 60 height 9
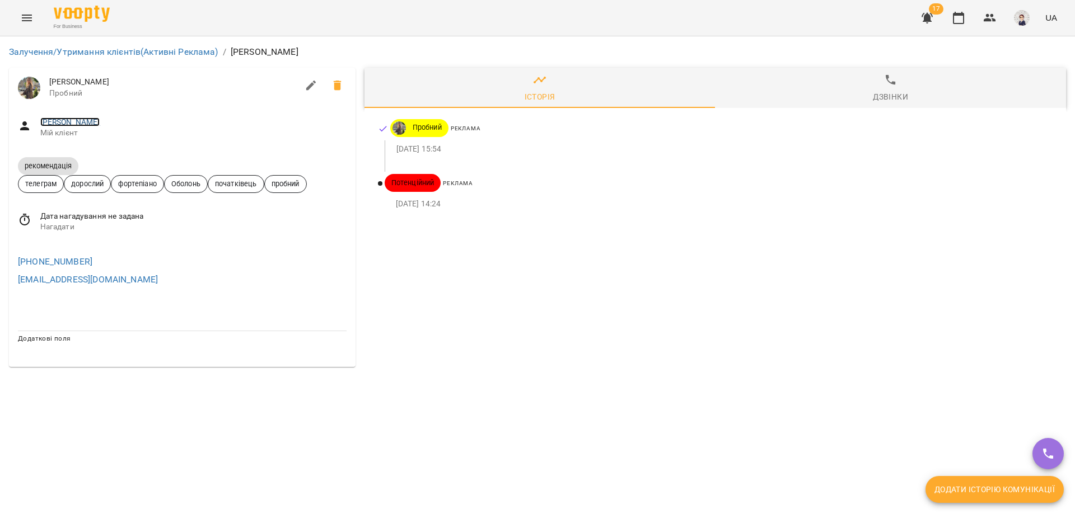
click at [57, 119] on link "[PERSON_NAME]" at bounding box center [70, 122] width 60 height 9
